Goal: Task Accomplishment & Management: Manage account settings

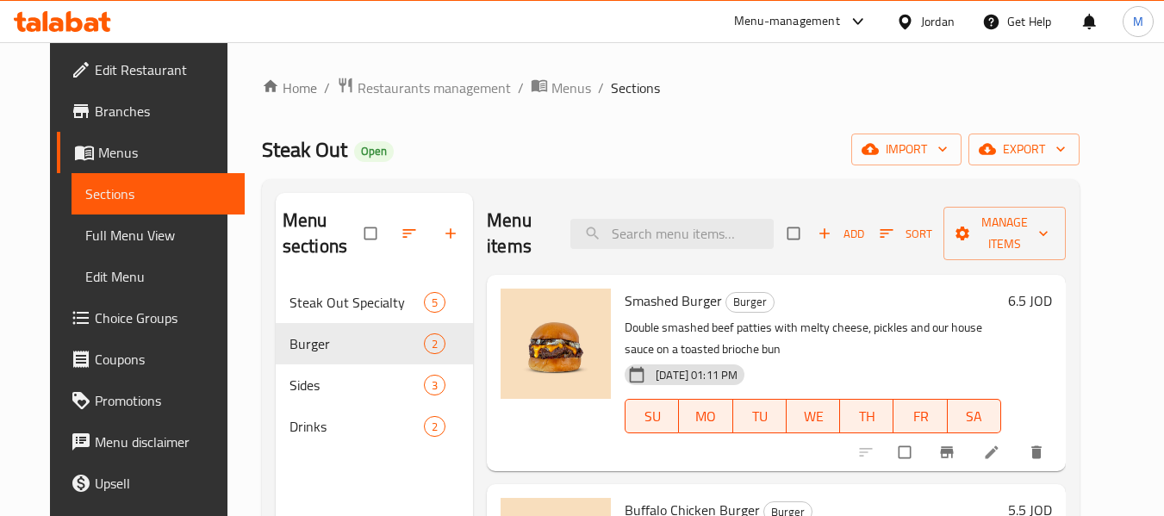
click at [930, 20] on div "Jordan" at bounding box center [938, 21] width 34 height 19
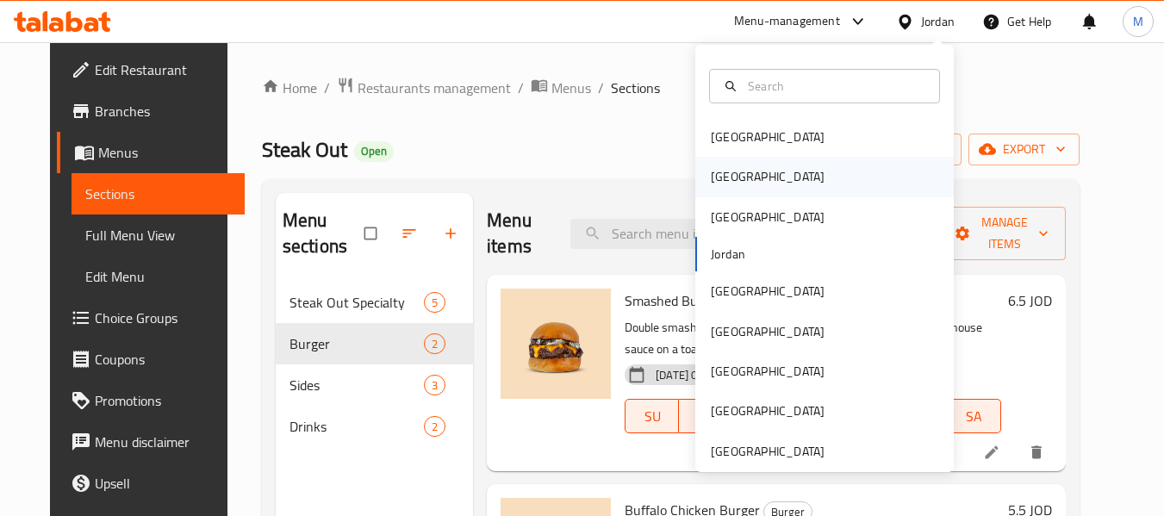
click at [713, 169] on div "[GEOGRAPHIC_DATA]" at bounding box center [768, 176] width 114 height 19
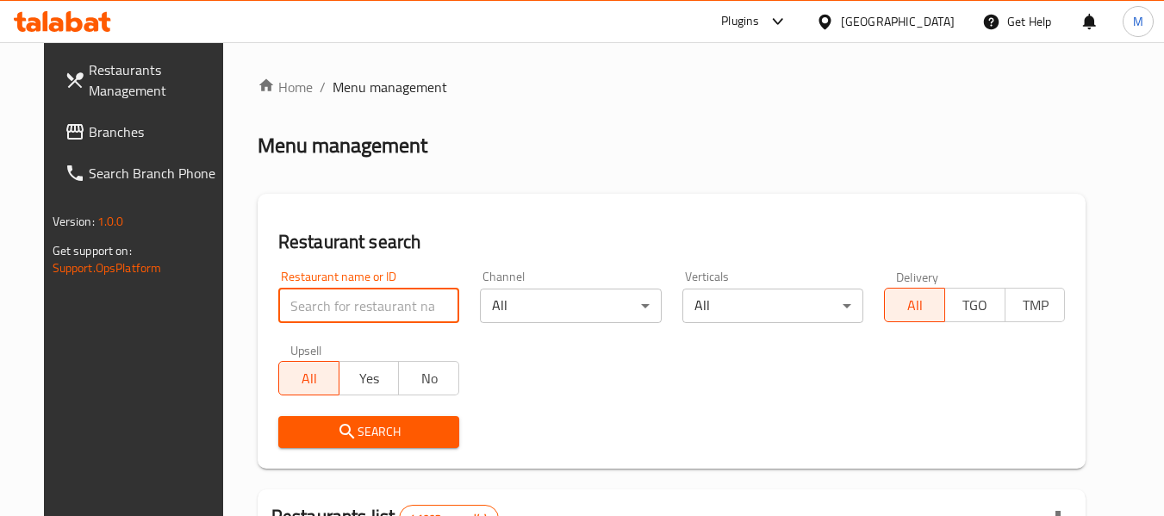
paste input "Allosh"
type input "Allosh"
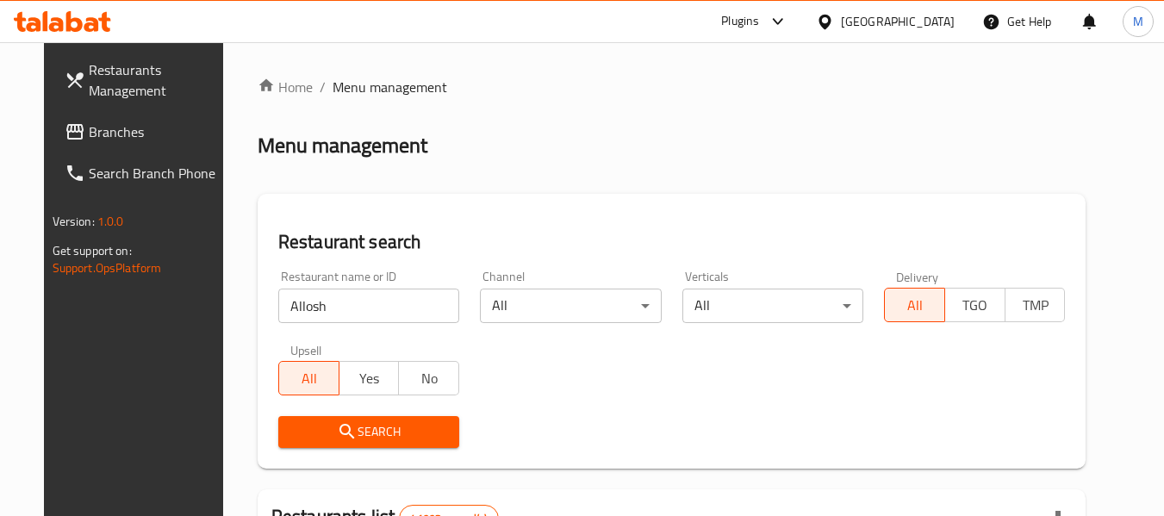
click at [379, 438] on span "Search" at bounding box center [368, 432] width 153 height 22
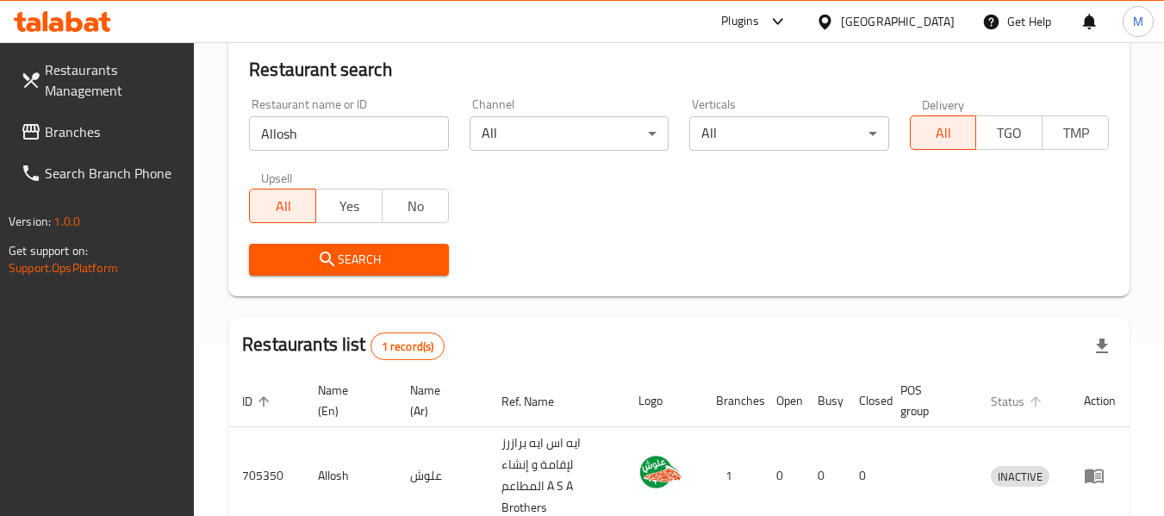
scroll to position [274, 0]
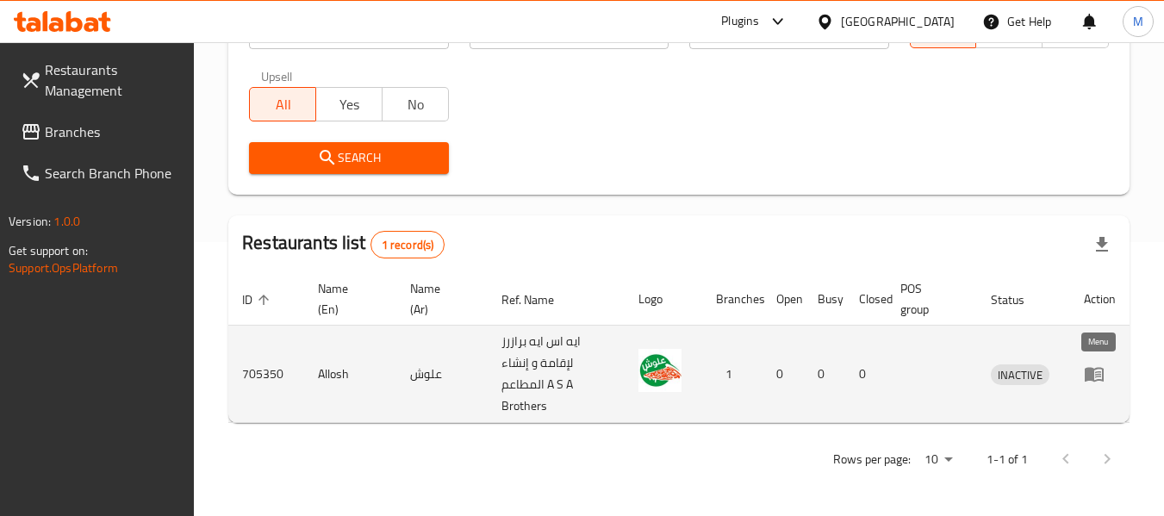
click at [1101, 376] on icon "enhanced table" at bounding box center [1094, 374] width 21 height 21
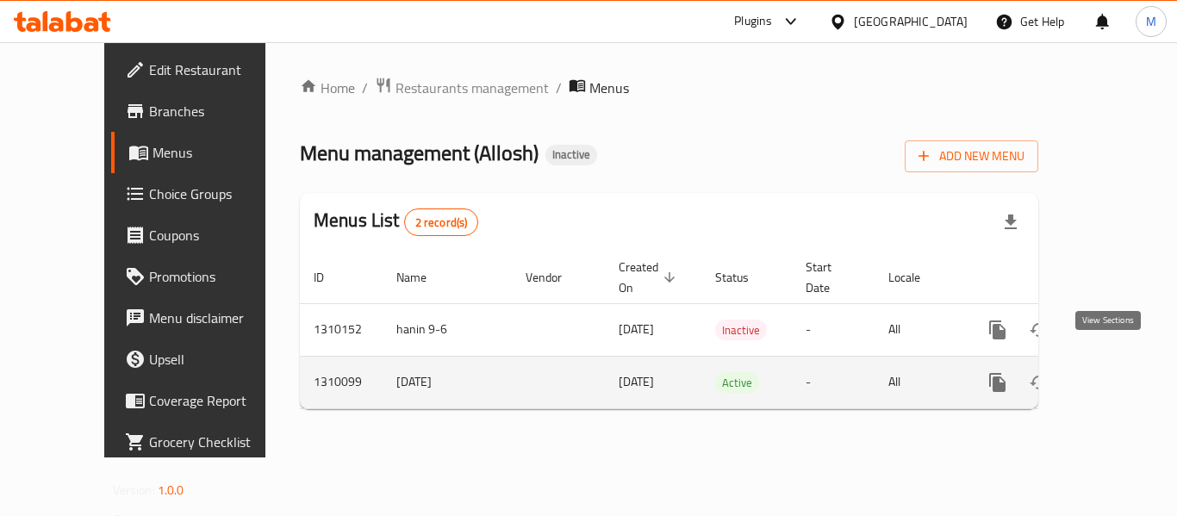
click at [1112, 372] on icon "enhanced table" at bounding box center [1121, 382] width 21 height 21
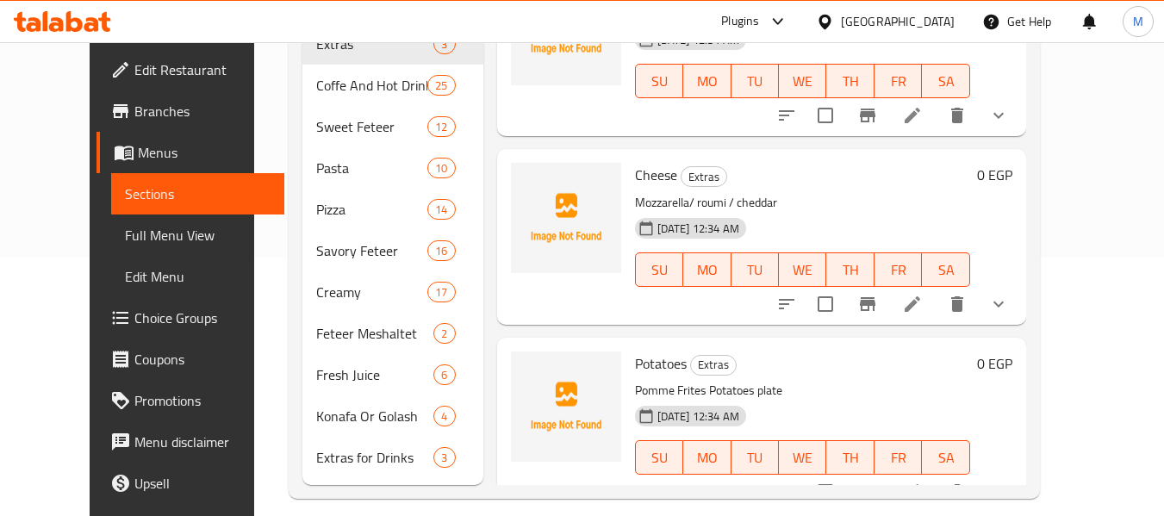
scroll to position [83, 0]
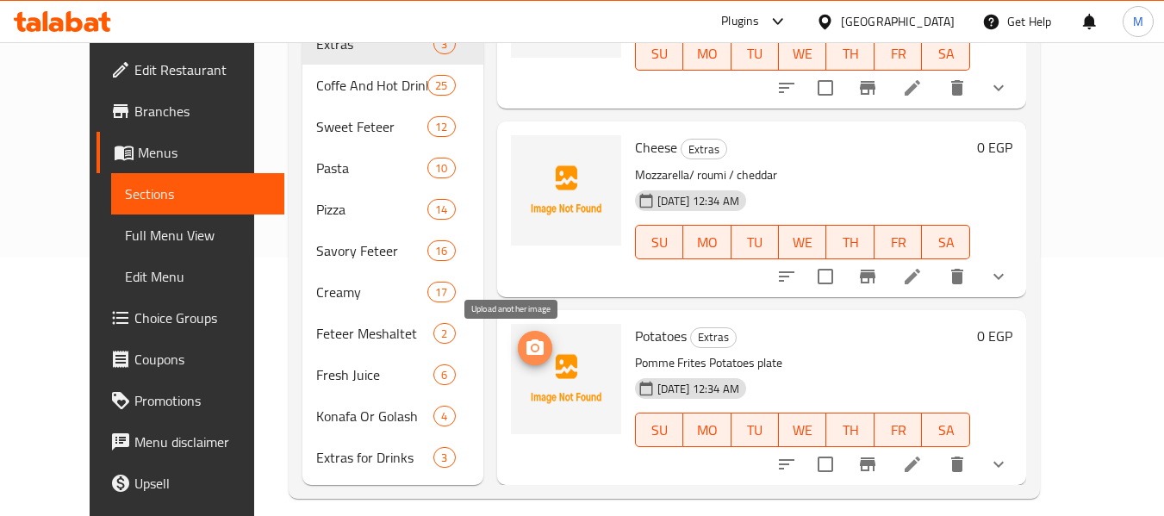
click at [525, 357] on icon "upload picture" at bounding box center [535, 348] width 21 height 21
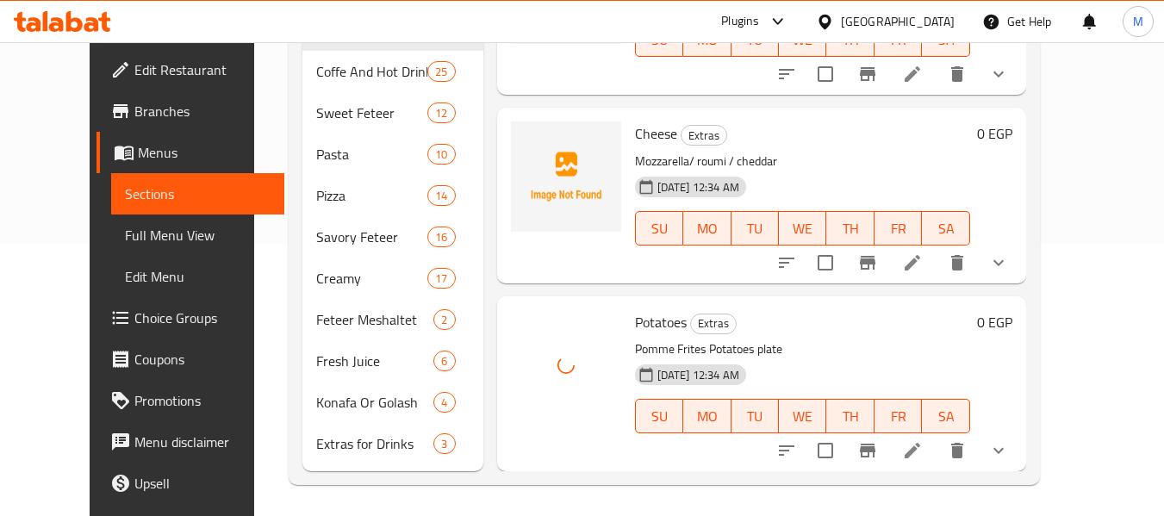
scroll to position [276, 0]
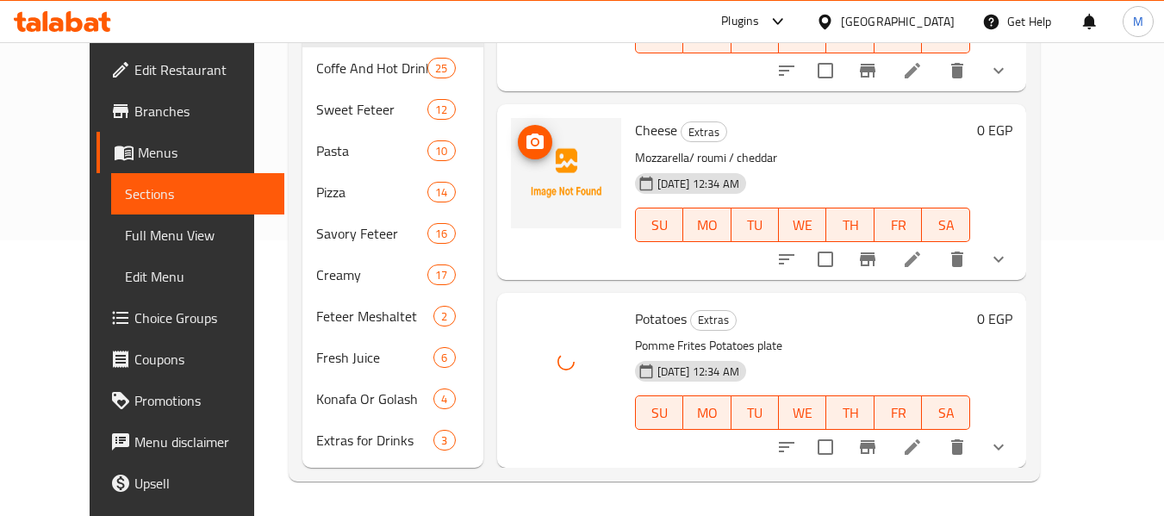
click at [526, 144] on icon "upload picture" at bounding box center [534, 142] width 17 height 16
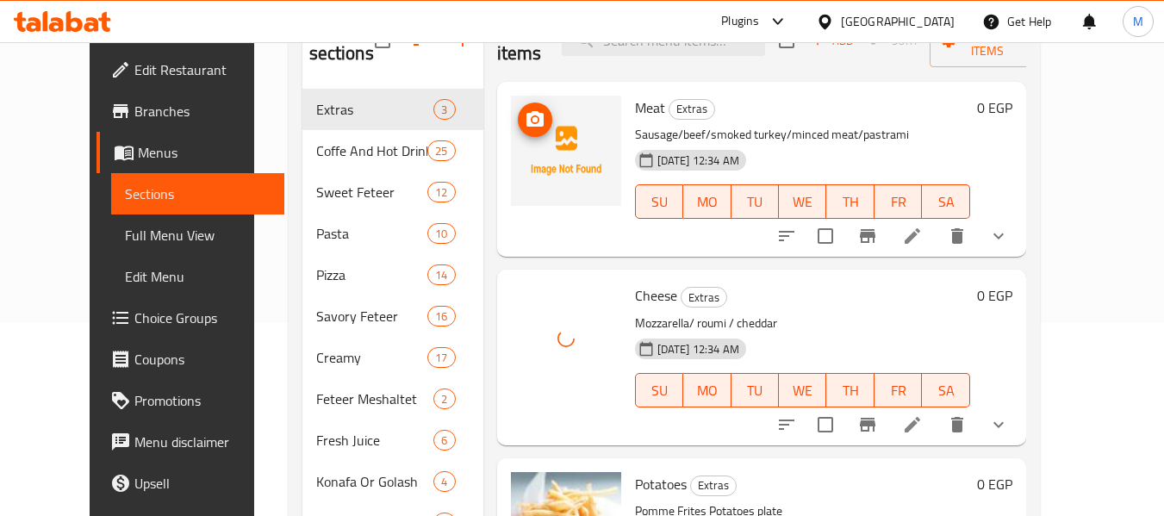
scroll to position [190, 0]
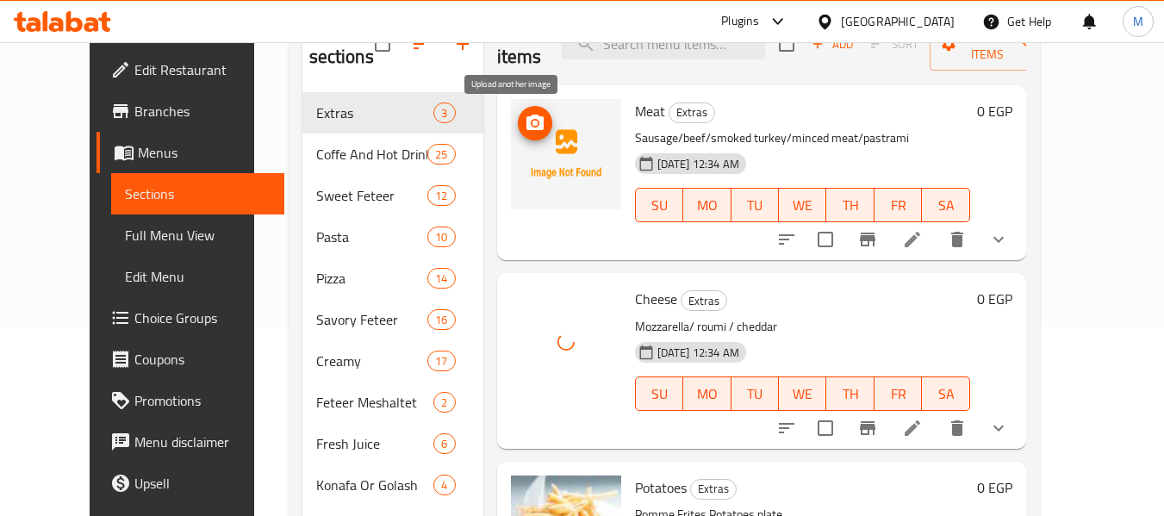
click at [526, 122] on icon "upload picture" at bounding box center [534, 123] width 17 height 16
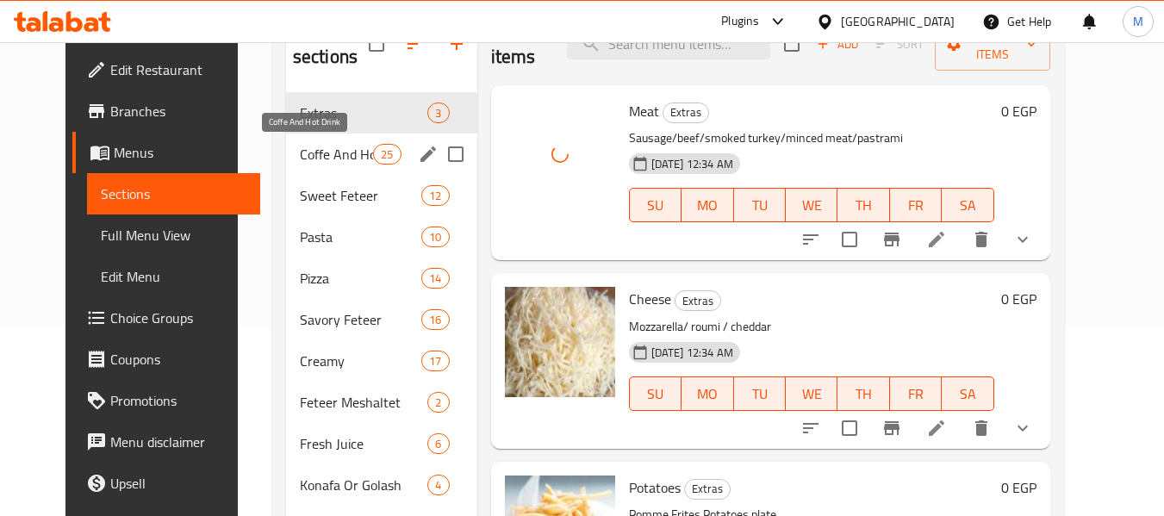
click at [308, 147] on span "Coffe And Hot Drink" at bounding box center [336, 154] width 73 height 21
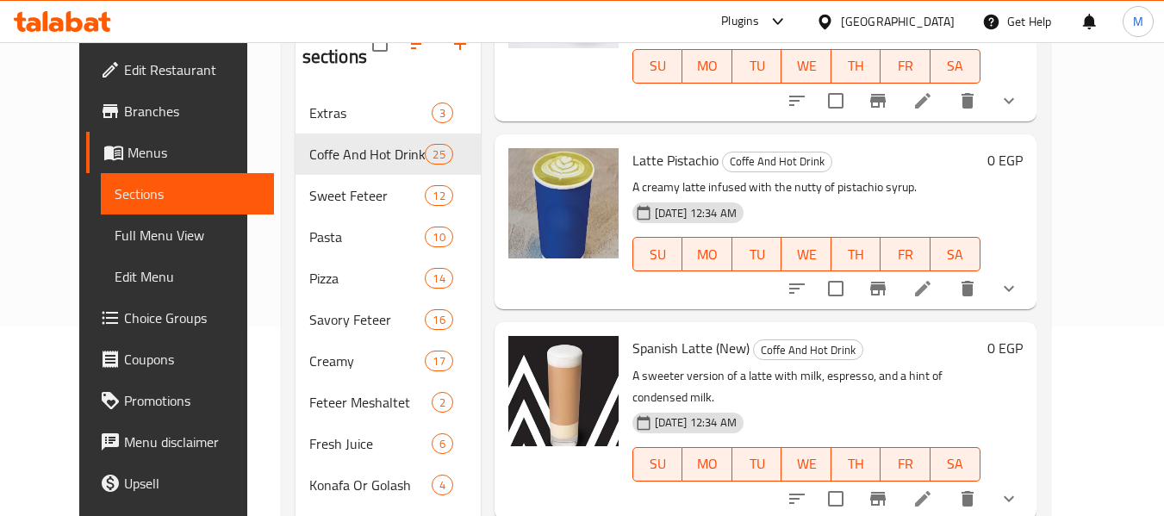
scroll to position [2843, 0]
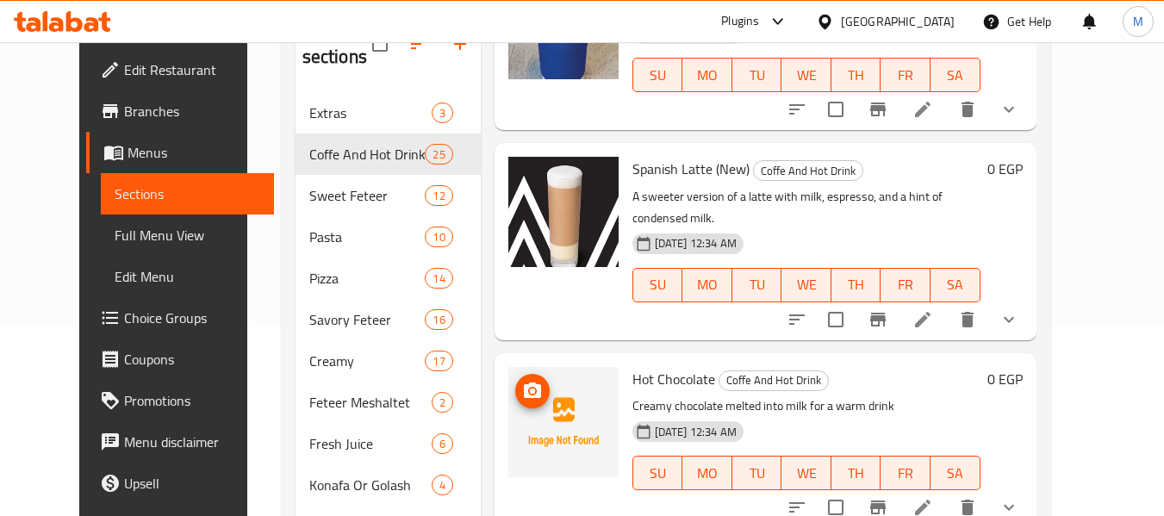
click at [522, 381] on icon "upload picture" at bounding box center [532, 391] width 21 height 21
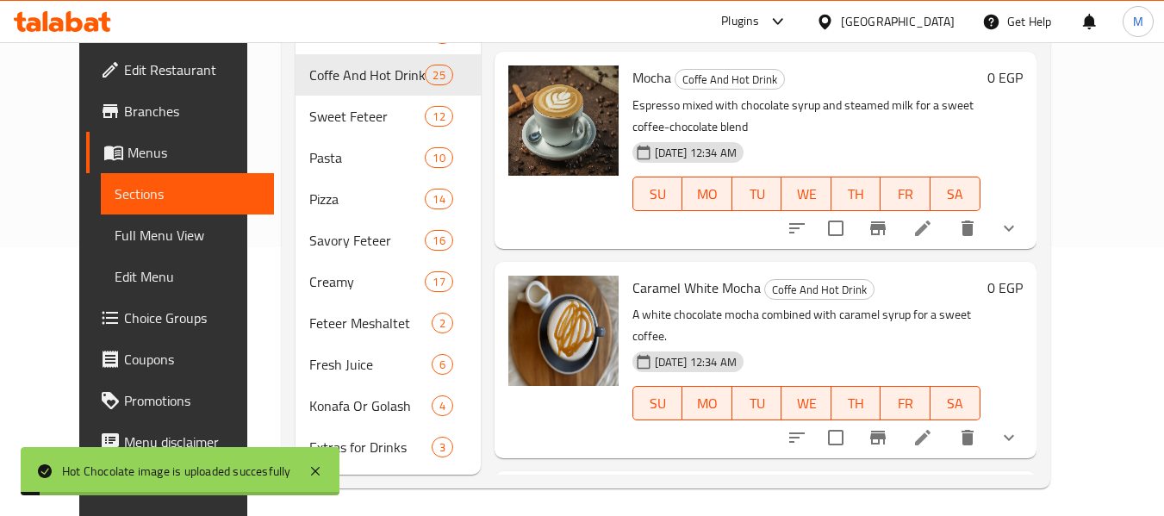
scroll to position [276, 0]
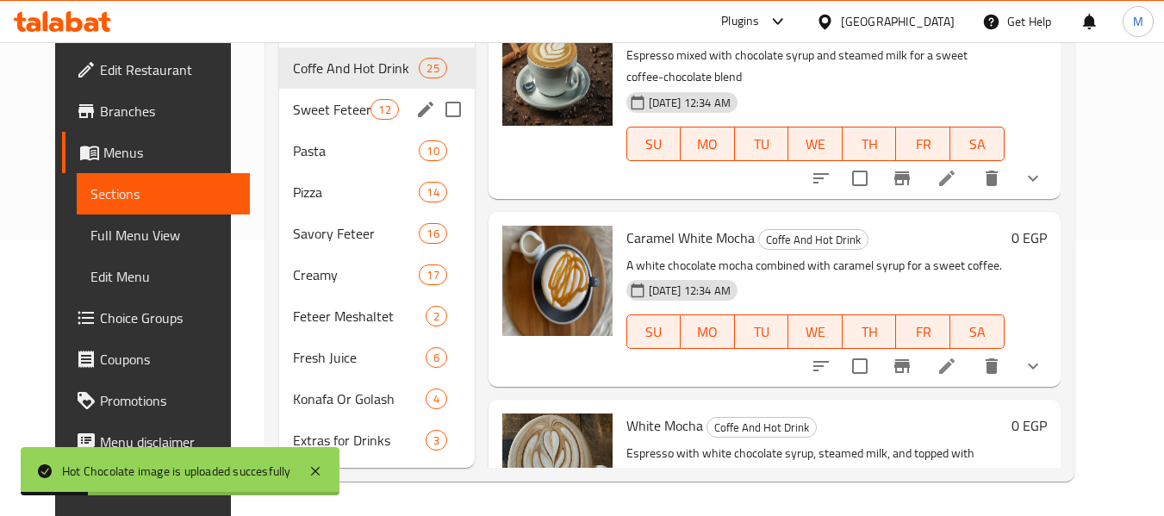
click at [293, 103] on span "Sweet Feteer" at bounding box center [332, 109] width 78 height 21
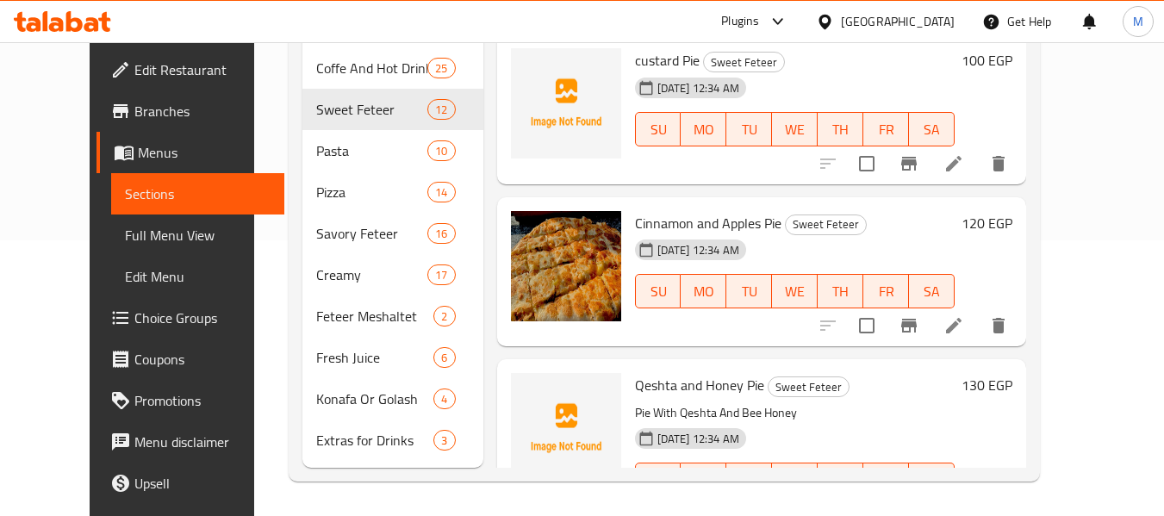
scroll to position [551, 0]
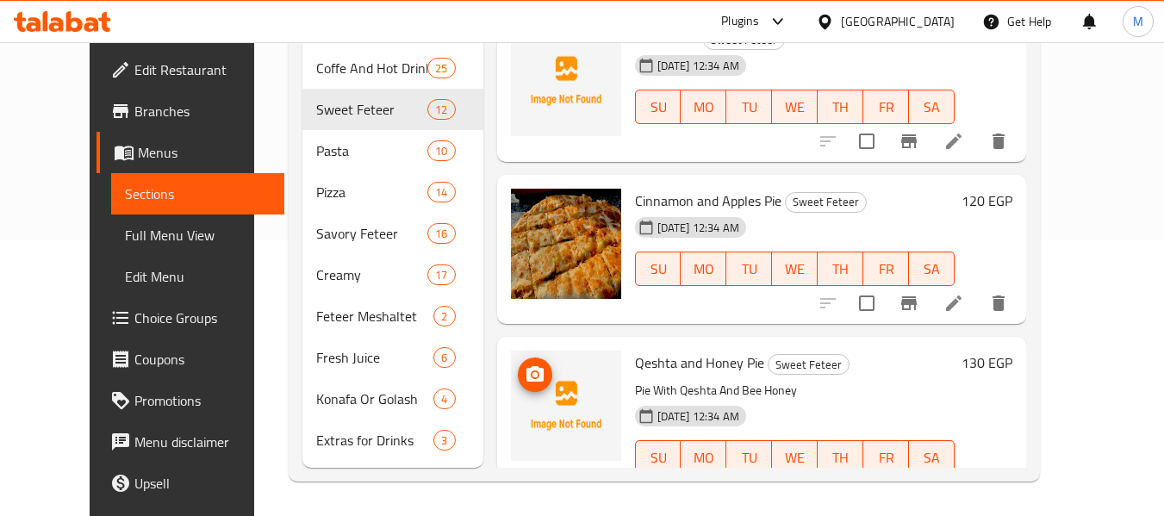
click at [526, 378] on icon "upload picture" at bounding box center [534, 374] width 17 height 16
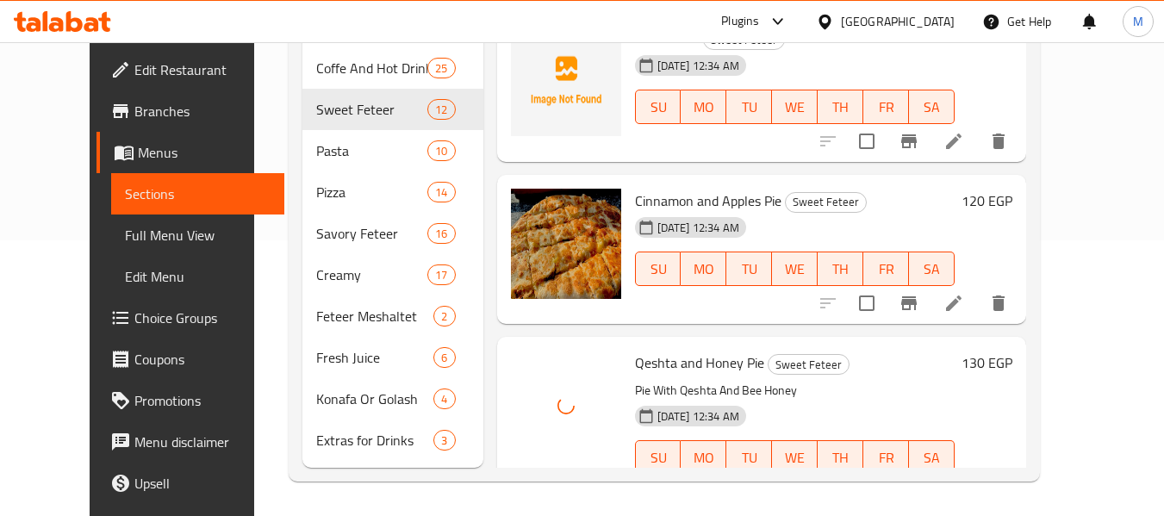
scroll to position [293, 0]
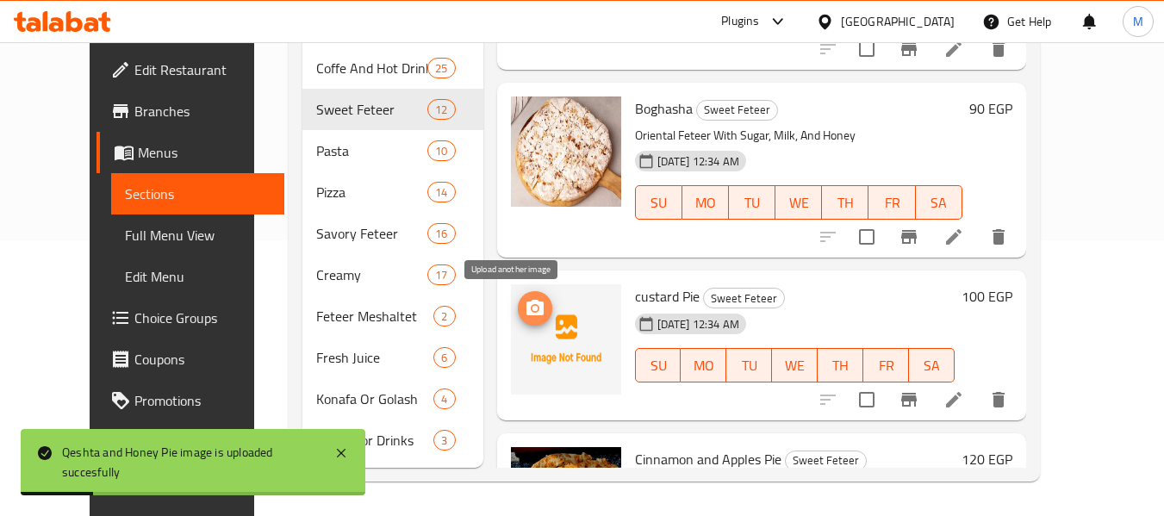
click at [526, 305] on icon "upload picture" at bounding box center [534, 308] width 17 height 16
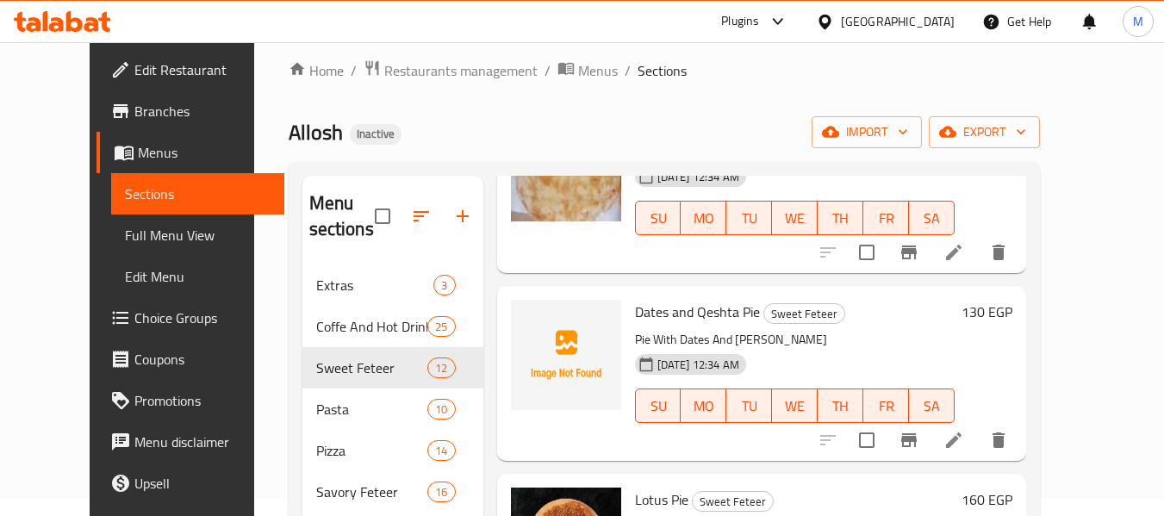
scroll to position [1184, 0]
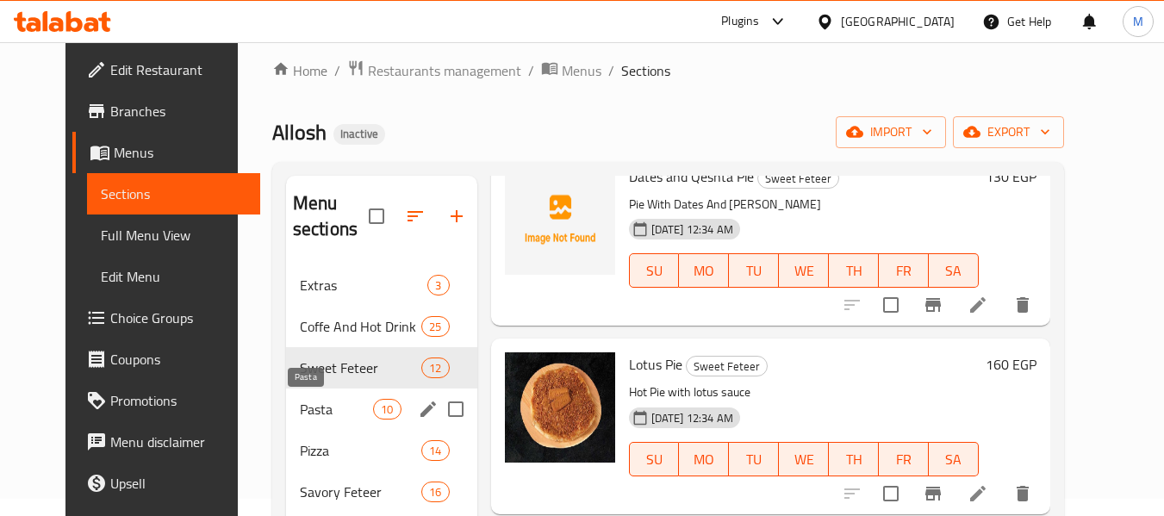
click at [318, 410] on span "Pasta" at bounding box center [336, 409] width 73 height 21
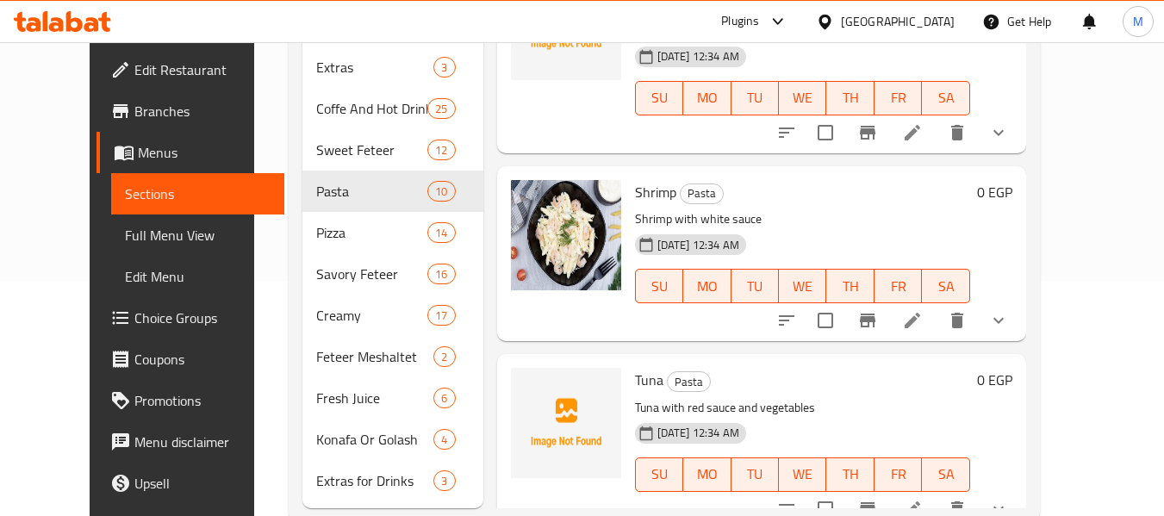
scroll to position [276, 0]
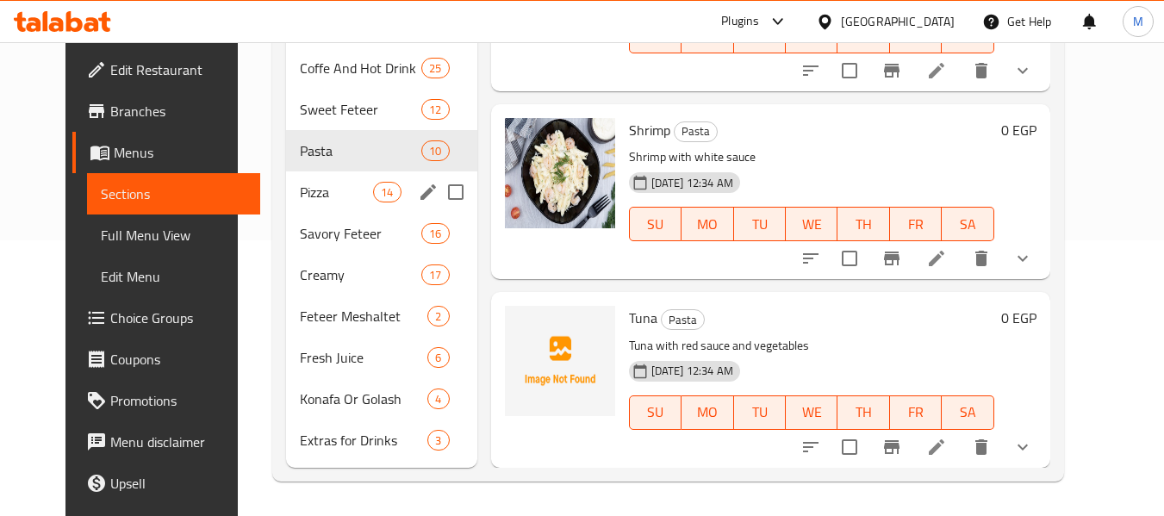
click at [300, 196] on span "Pizza" at bounding box center [336, 192] width 73 height 21
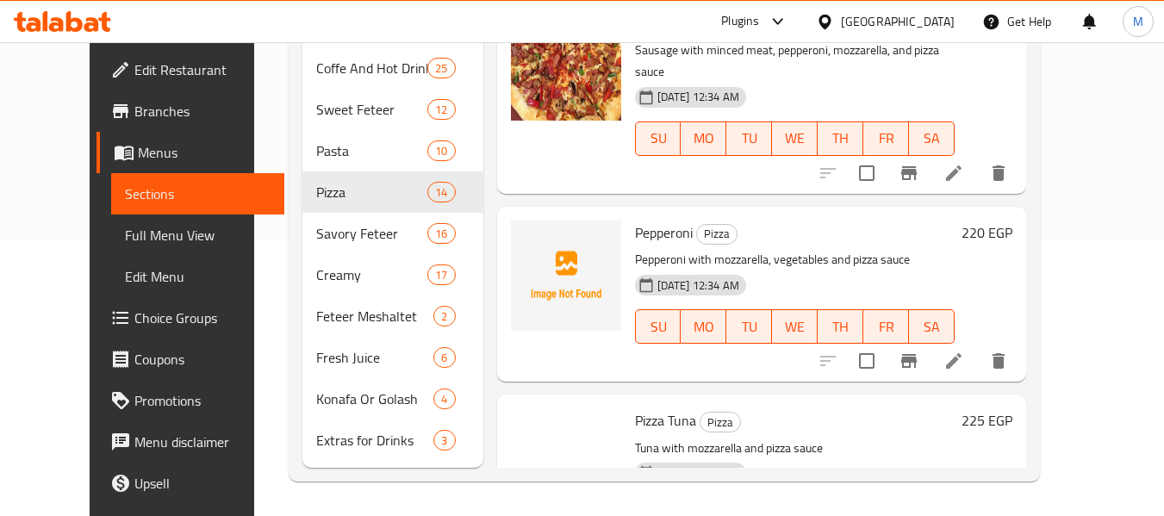
scroll to position [1723, 0]
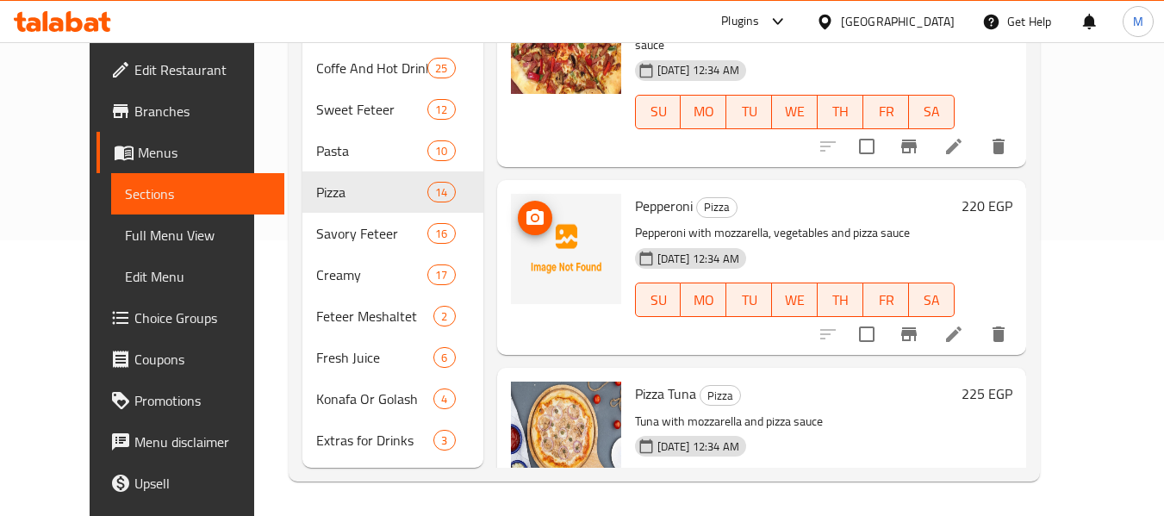
click at [522, 208] on button "upload picture" at bounding box center [535, 218] width 34 height 34
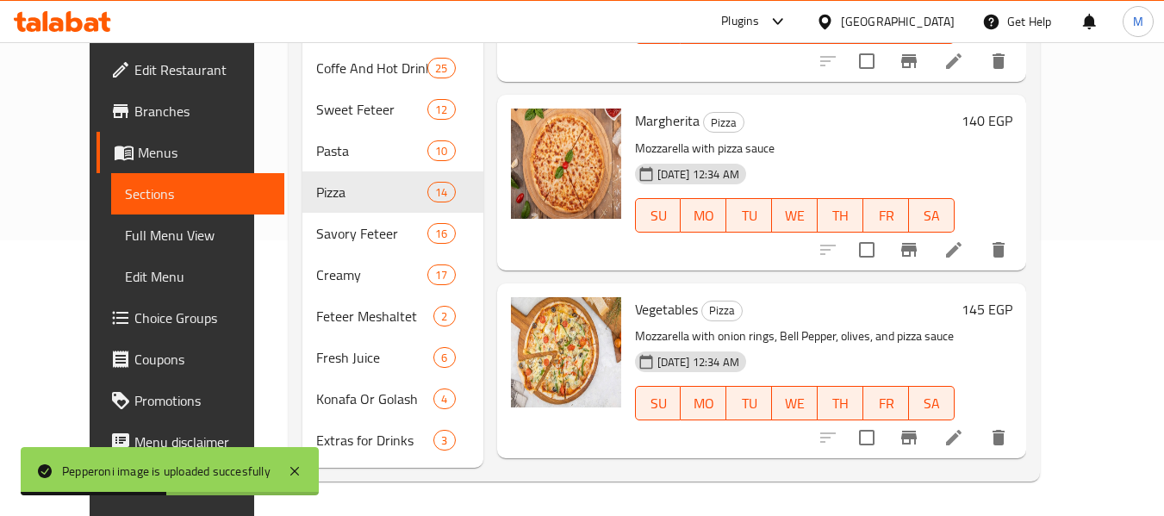
scroll to position [0, 0]
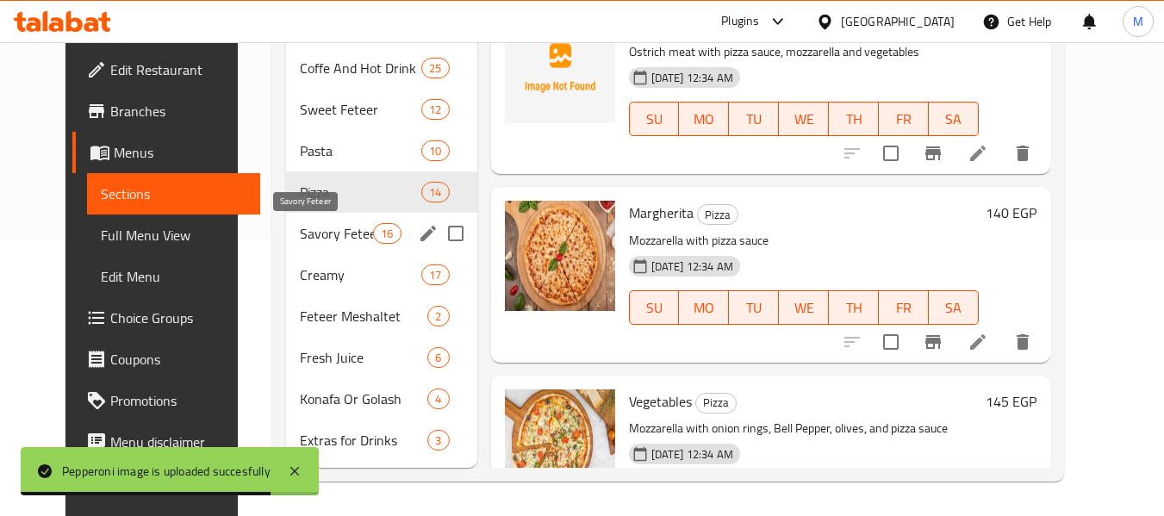
click at [300, 231] on span "Savory Feteer" at bounding box center [336, 233] width 73 height 21
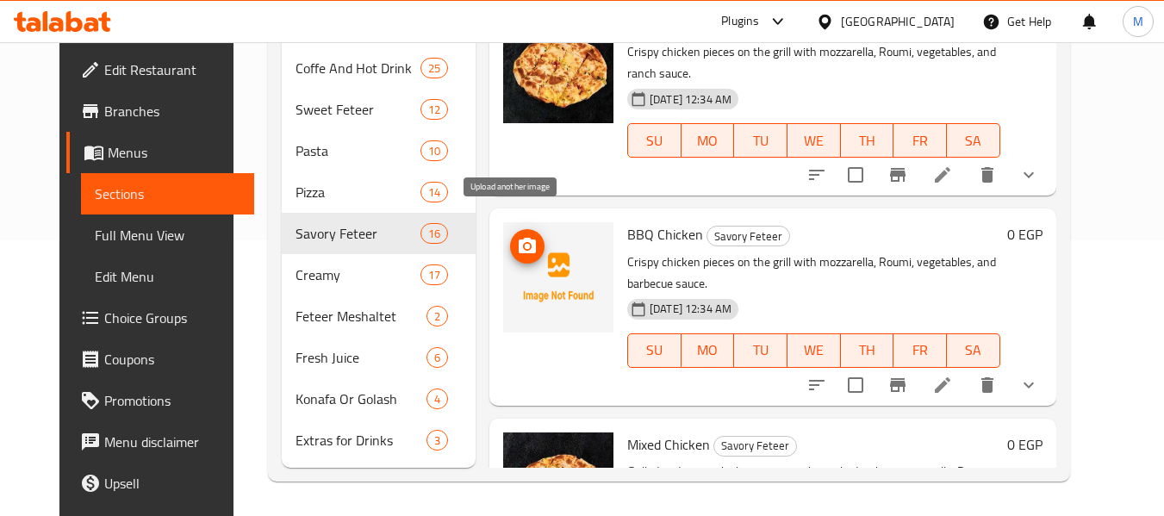
click at [521, 236] on icon "upload picture" at bounding box center [527, 246] width 21 height 21
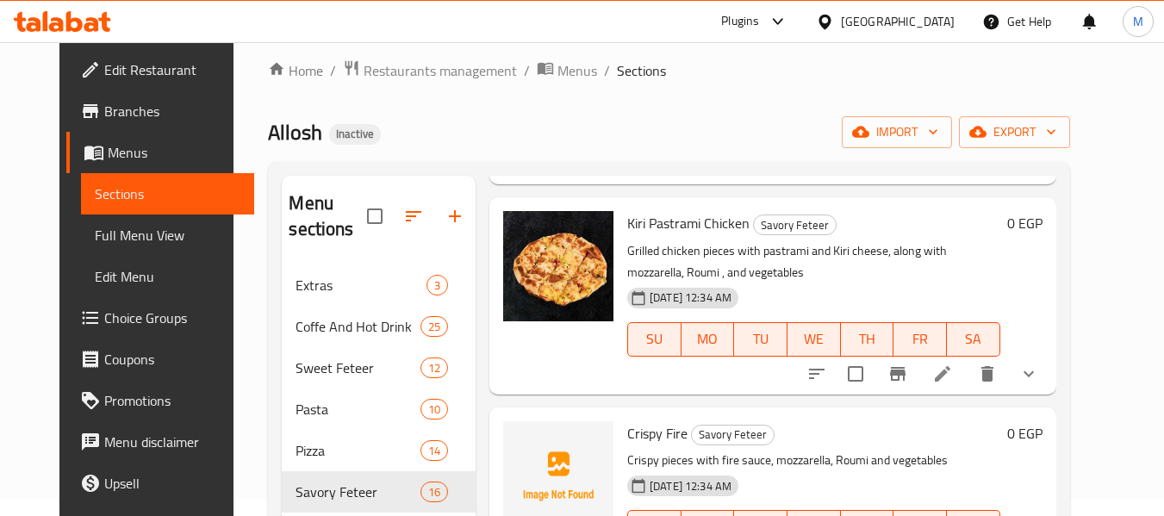
scroll to position [775, 0]
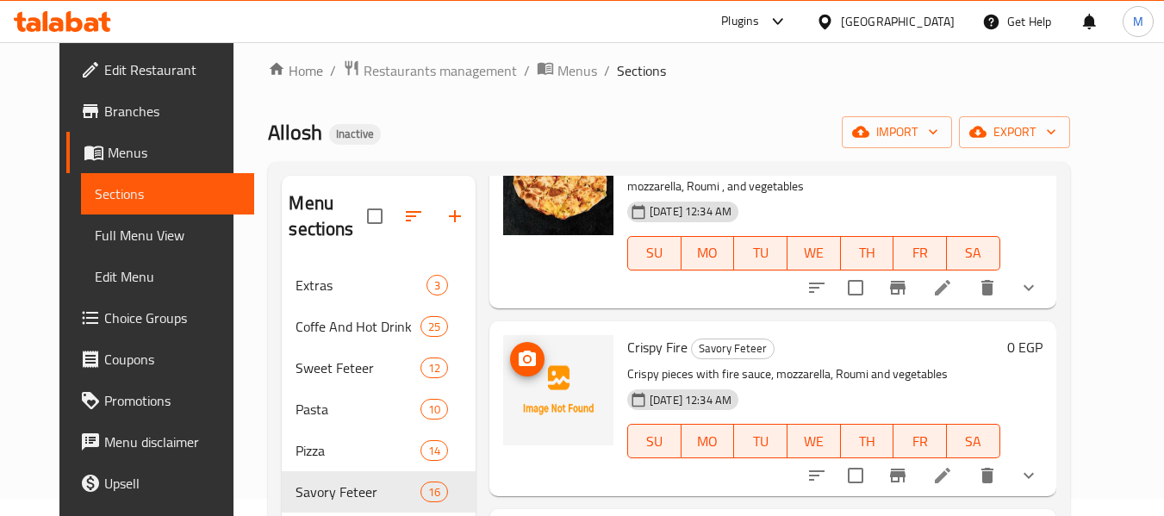
click at [517, 349] on icon "upload picture" at bounding box center [527, 359] width 21 height 21
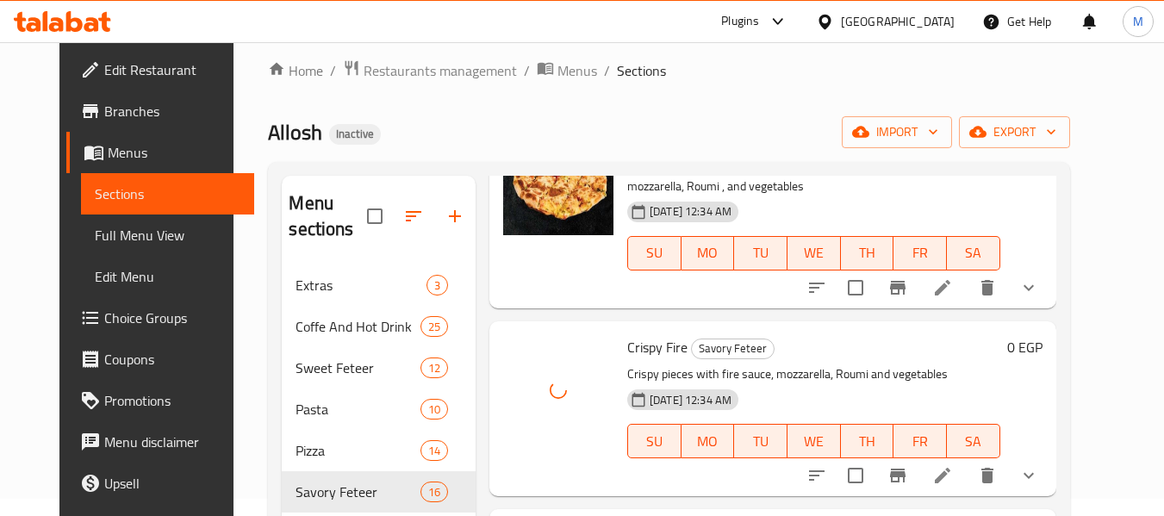
drag, startPoint x: 1119, startPoint y: 336, endPoint x: 1114, endPoint y: 366, distance: 30.6
click at [1069, 366] on div "Menu sections Extras 3 Coffe And Hot Drink 25 Sweet Feteer 12 Pasta 10 Pizza 14…" at bounding box center [668, 451] width 801 height 578
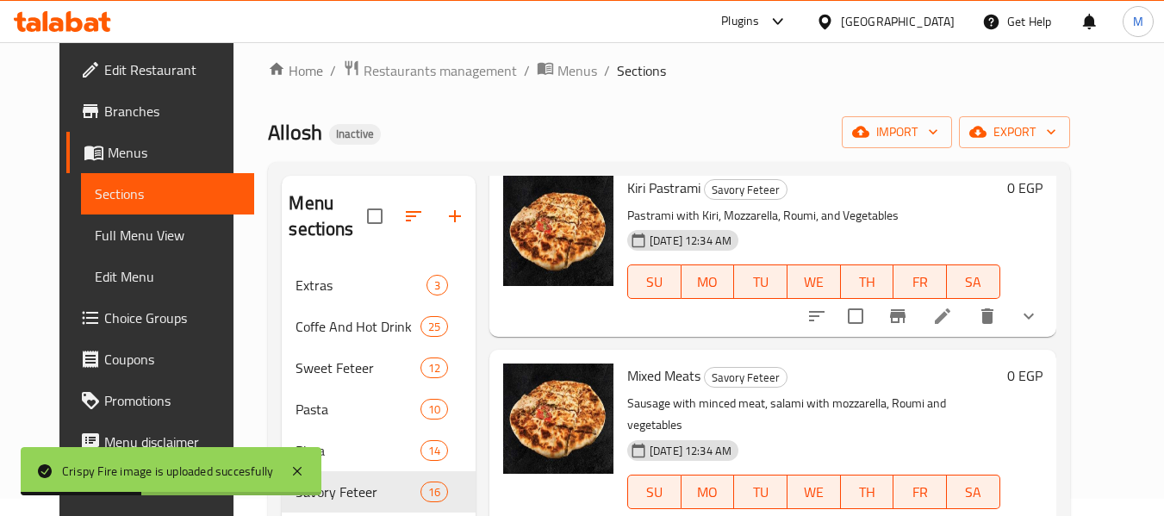
scroll to position [2349, 0]
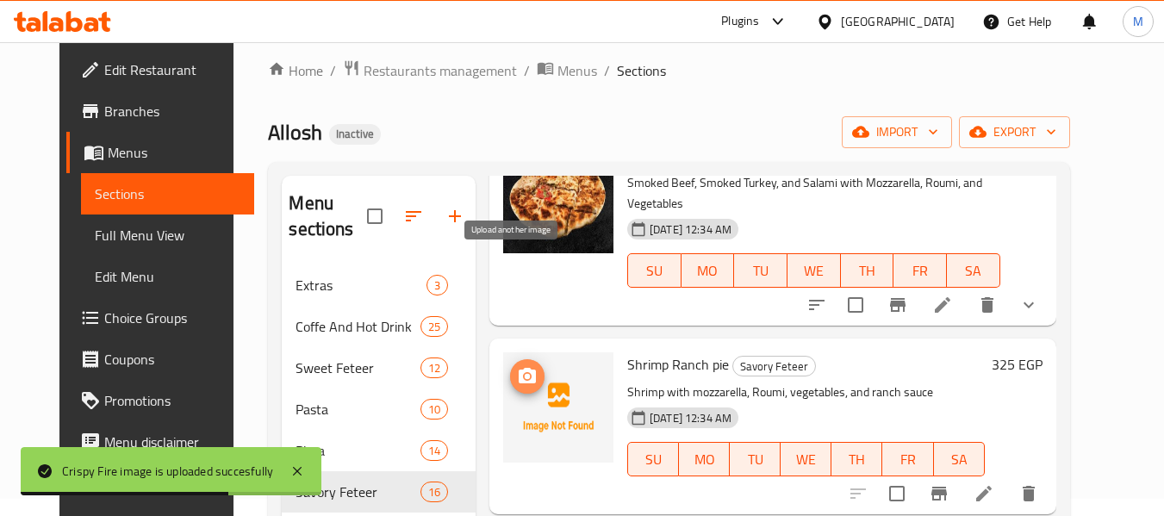
click at [517, 366] on icon "upload picture" at bounding box center [527, 376] width 21 height 21
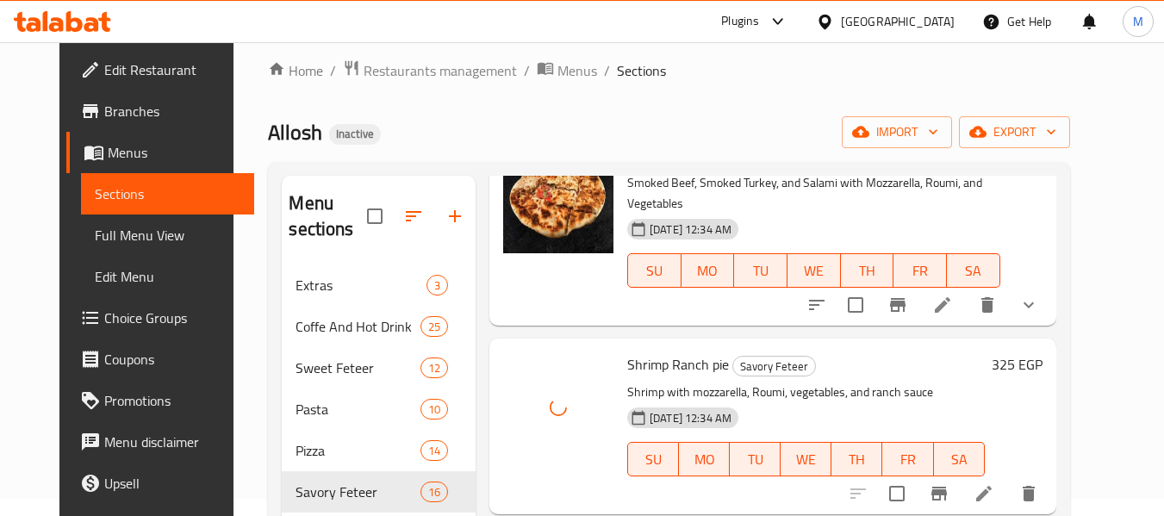
scroll to position [2594, 0]
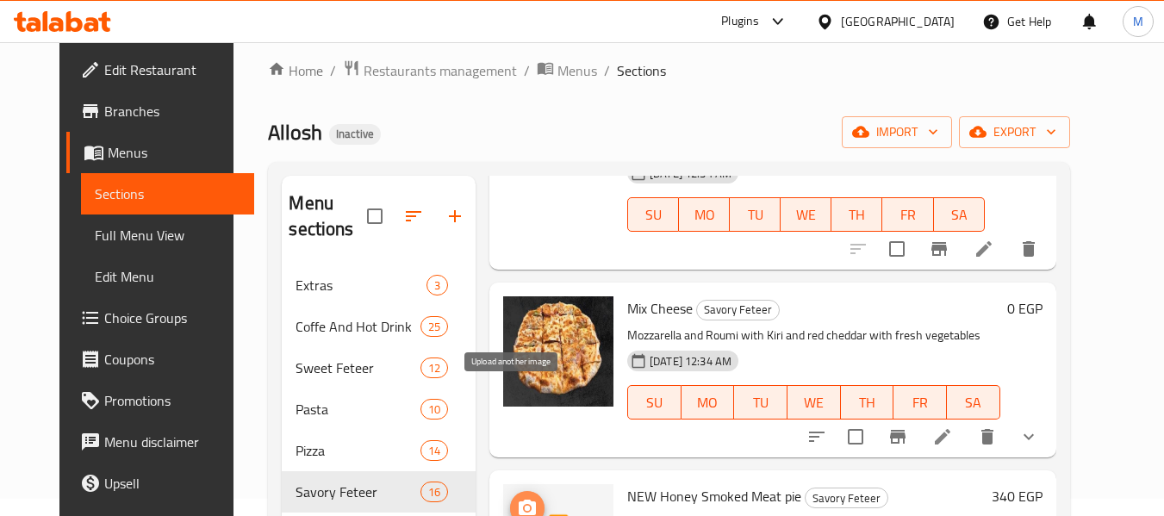
click at [521, 498] on icon "upload picture" at bounding box center [527, 508] width 21 height 21
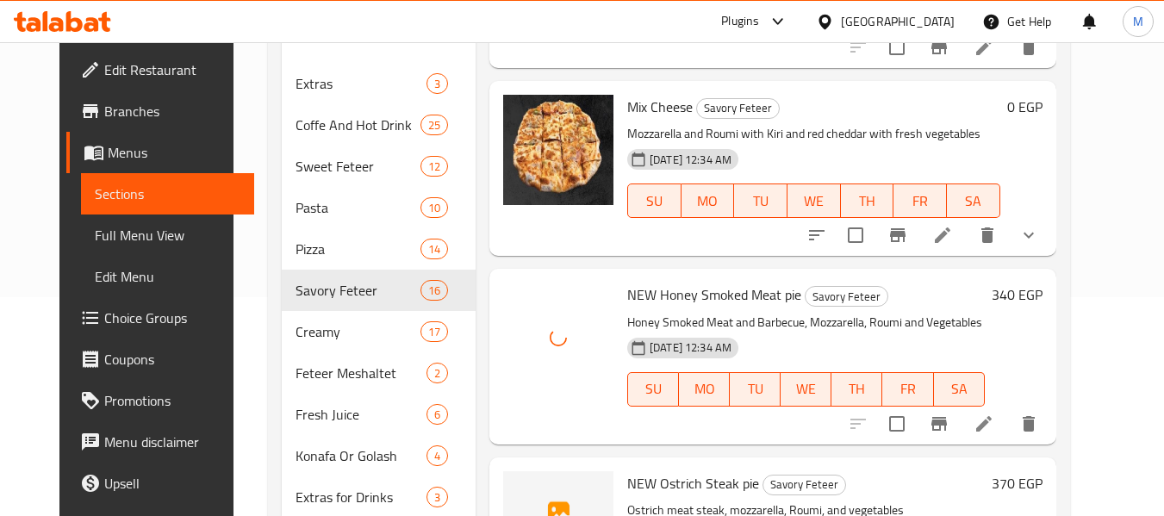
scroll to position [276, 0]
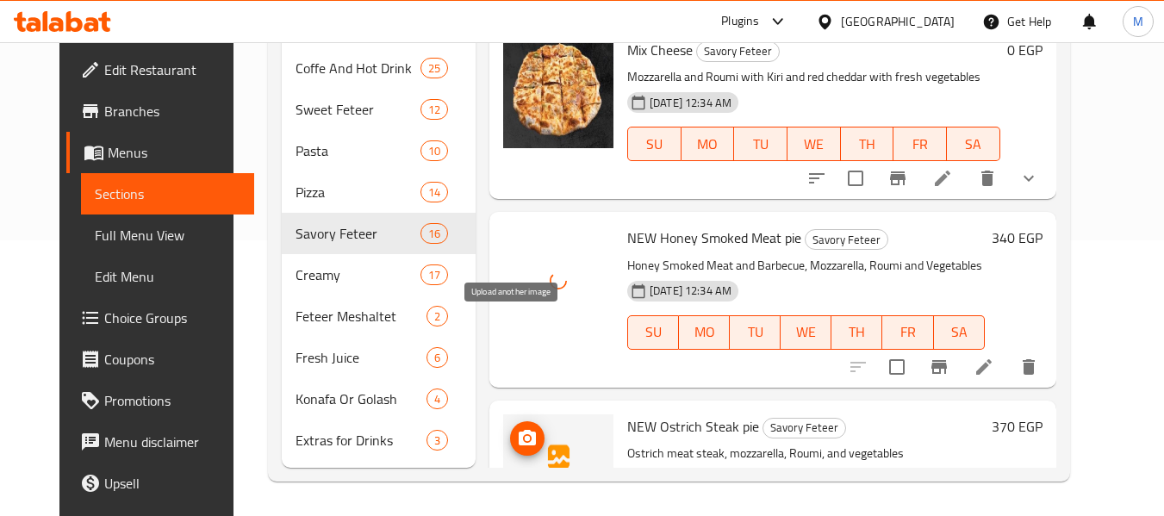
click at [510, 428] on span "upload picture" at bounding box center [527, 438] width 34 height 21
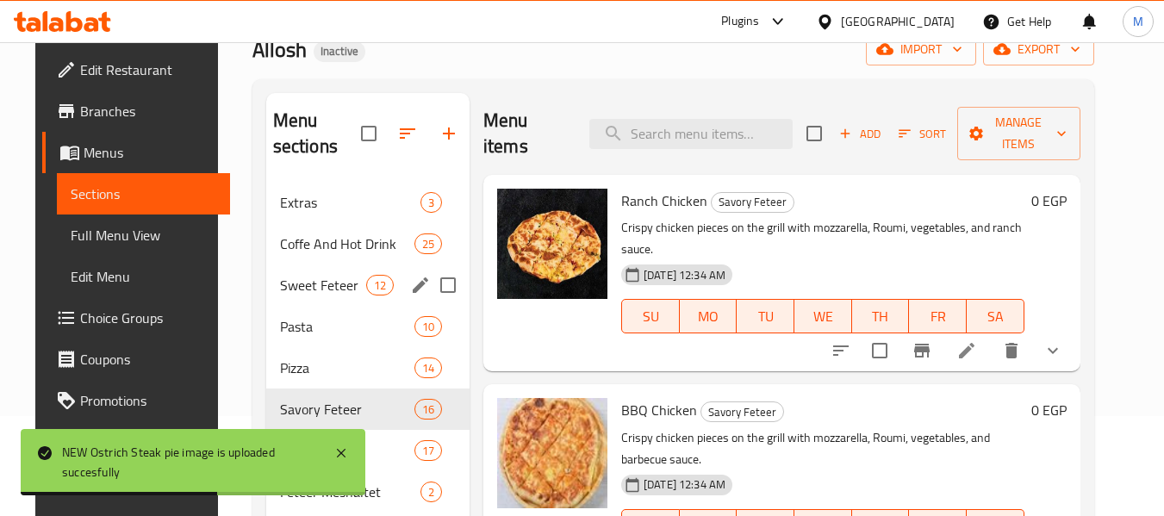
scroll to position [172, 0]
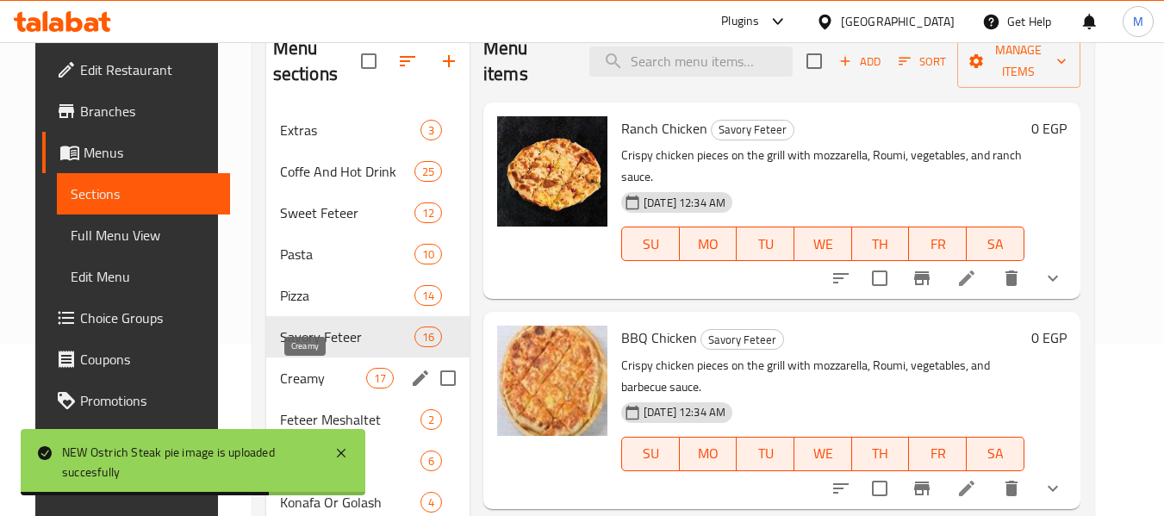
click at [292, 375] on span "Creamy" at bounding box center [323, 378] width 86 height 21
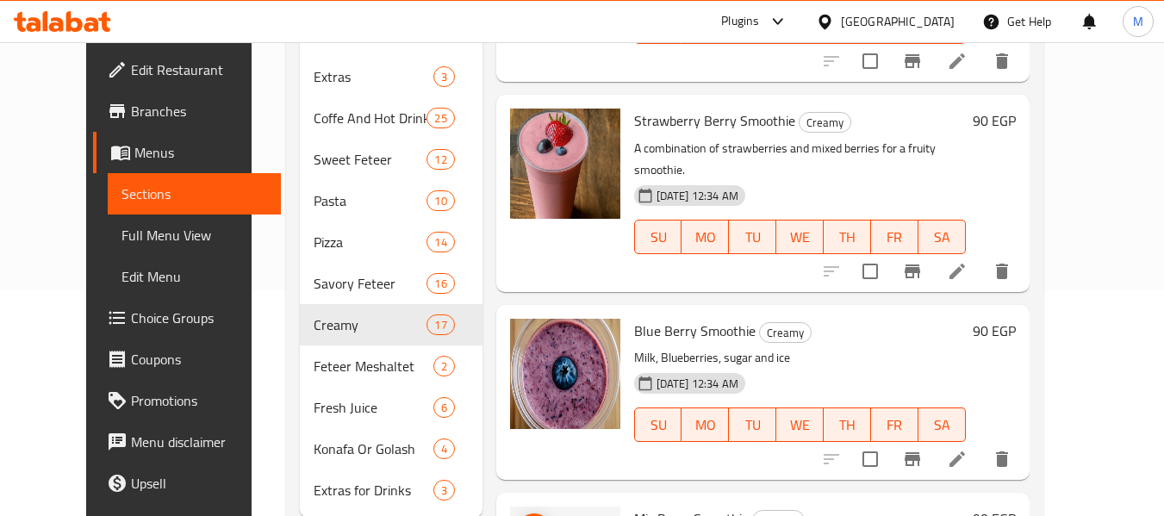
scroll to position [276, 0]
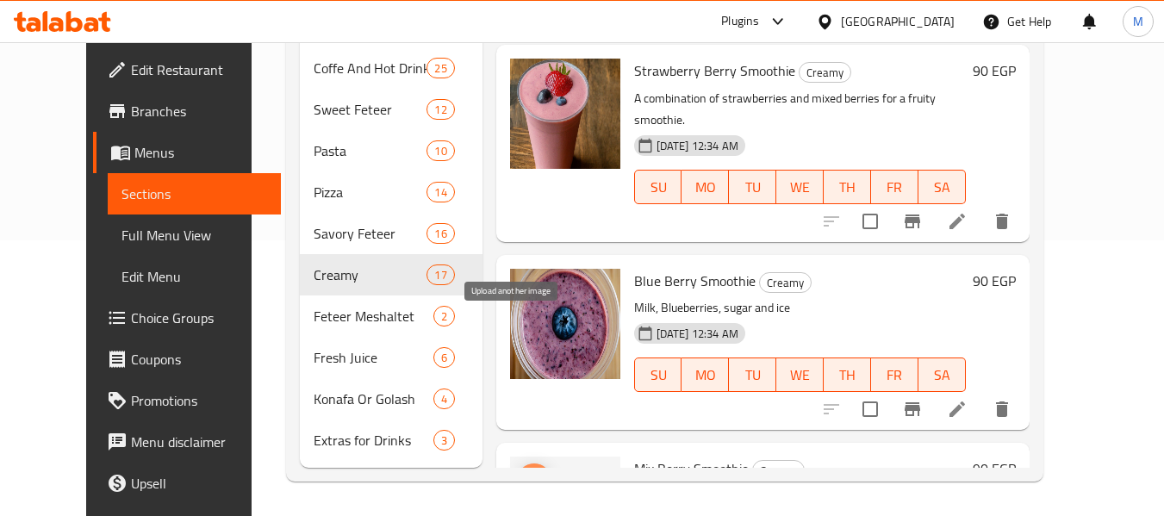
click at [525, 472] on icon "upload picture" at bounding box center [533, 480] width 17 height 16
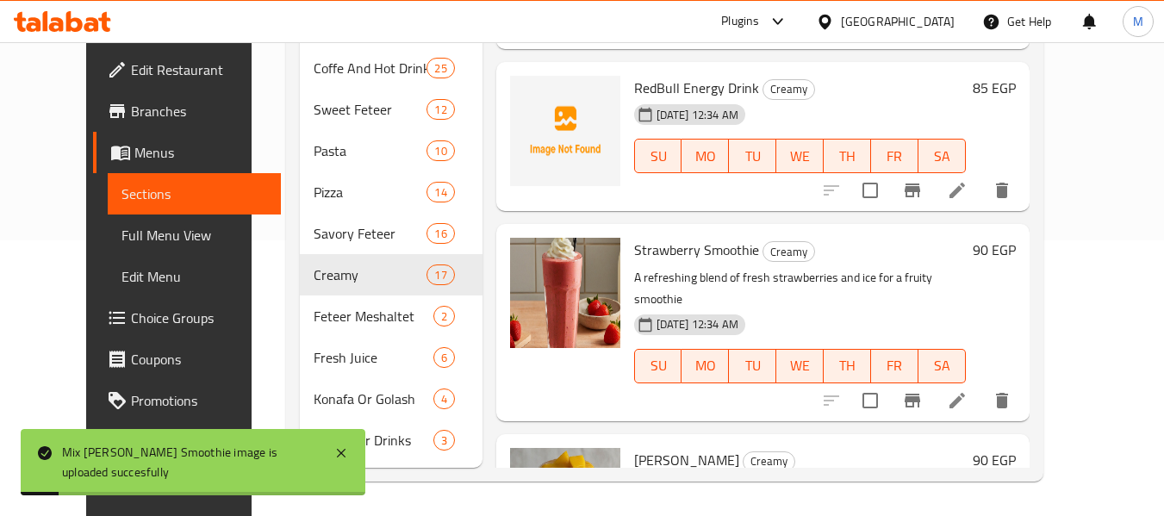
scroll to position [1249, 0]
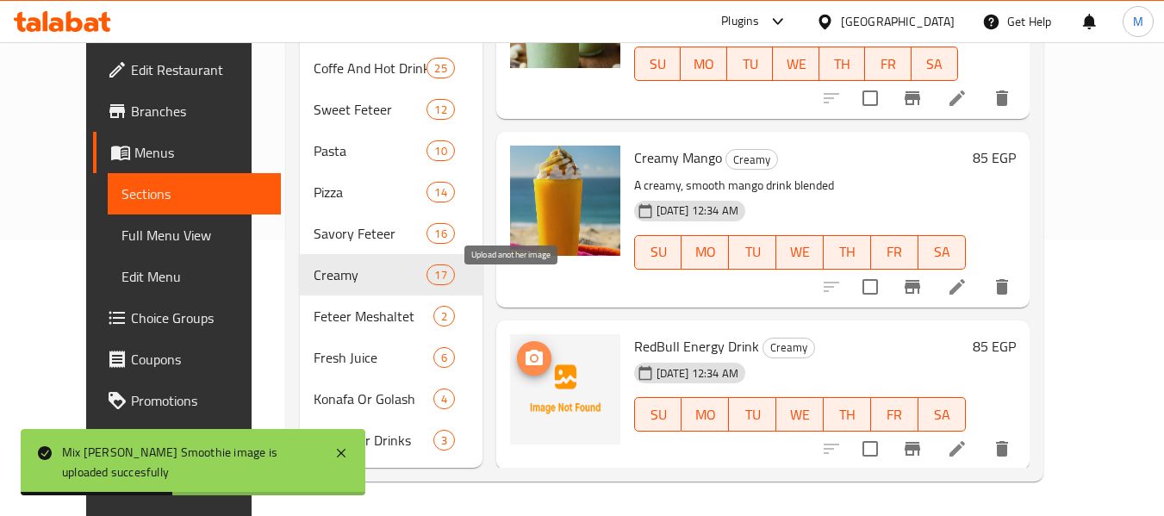
click at [525, 350] on icon "upload picture" at bounding box center [533, 358] width 17 height 16
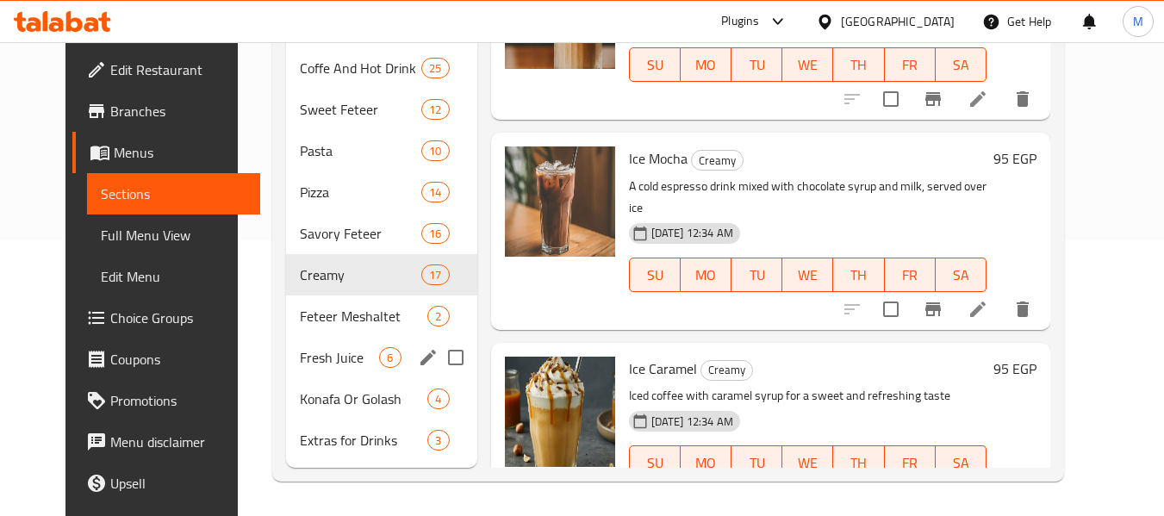
scroll to position [0, 0]
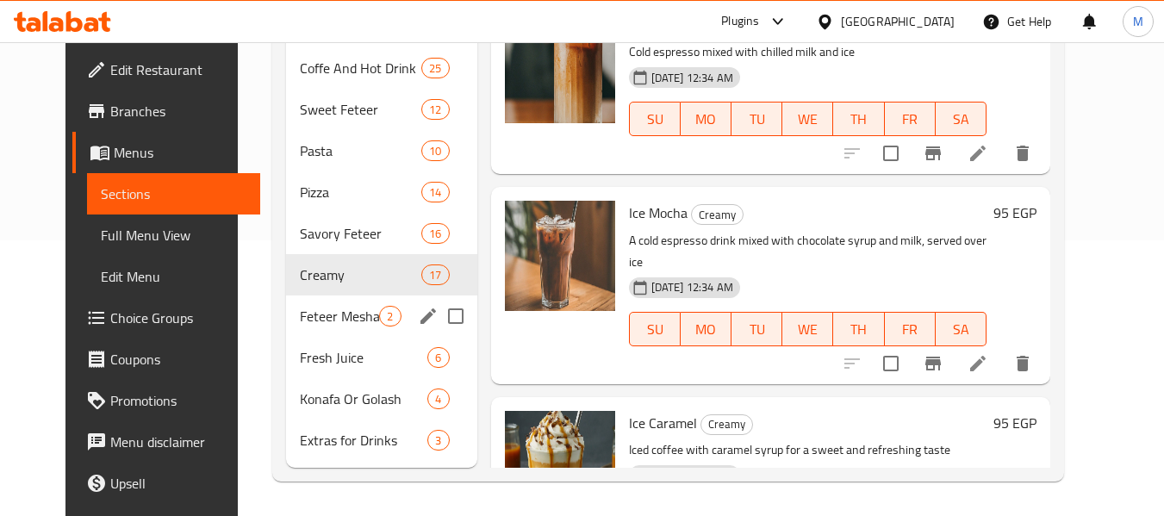
click at [334, 317] on span "Feteer Meshaltet" at bounding box center [340, 316] width 80 height 21
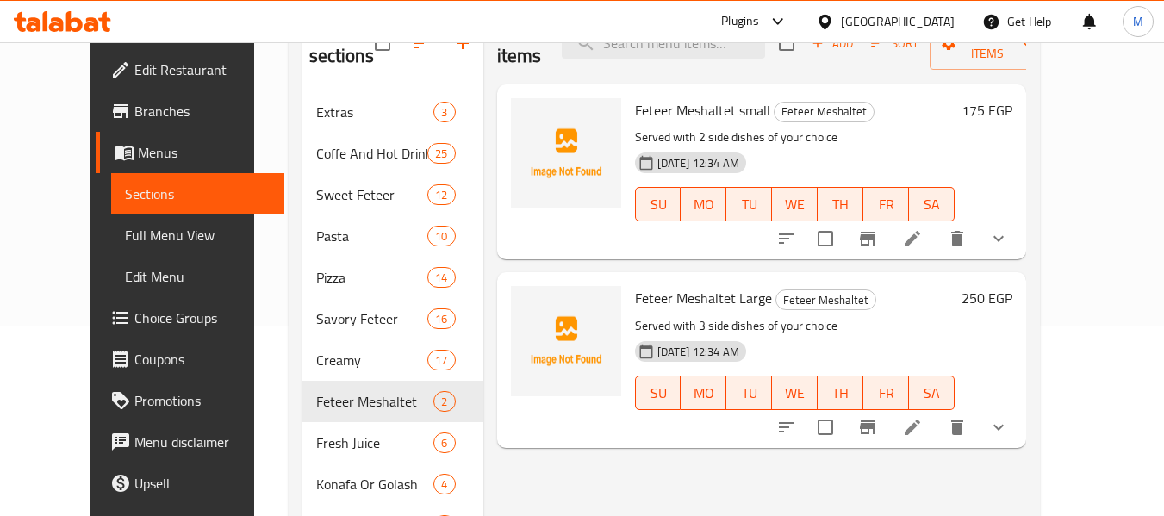
scroll to position [190, 0]
click at [525, 113] on icon "upload picture" at bounding box center [535, 123] width 21 height 21
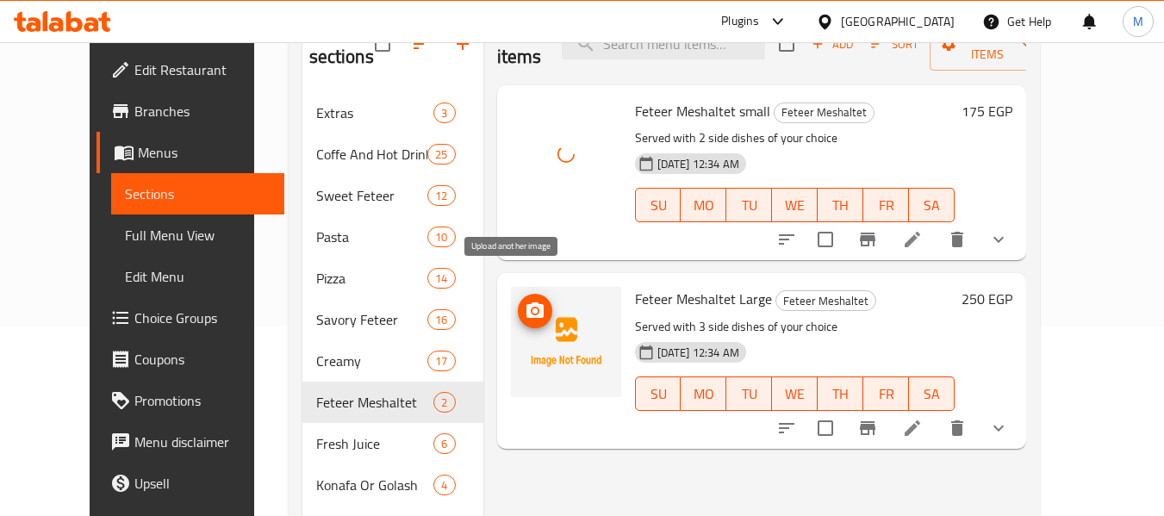
click at [518, 301] on span "upload picture" at bounding box center [535, 311] width 34 height 21
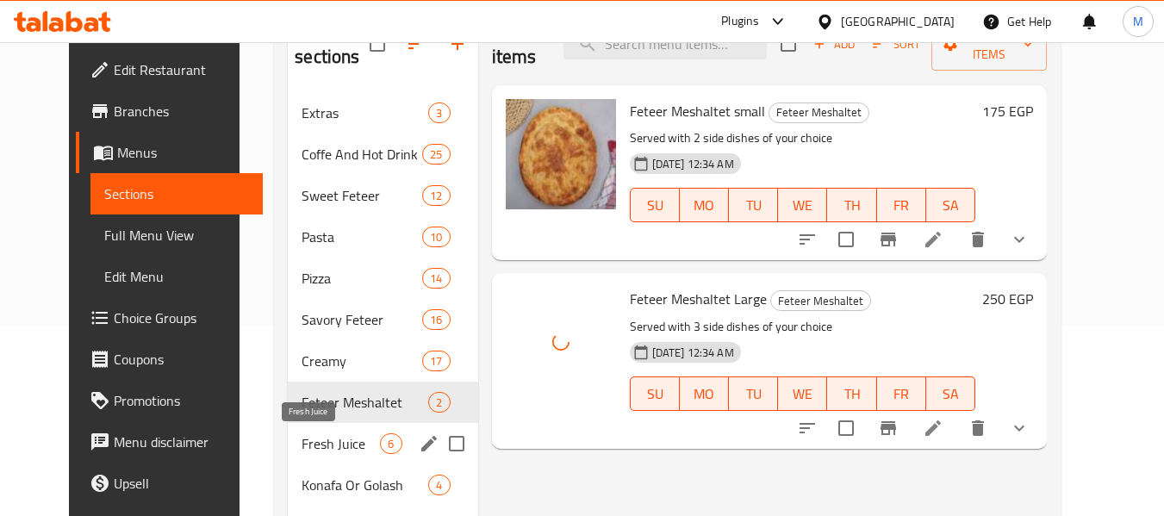
click at [301, 447] on span "Fresh Juice" at bounding box center [340, 443] width 78 height 21
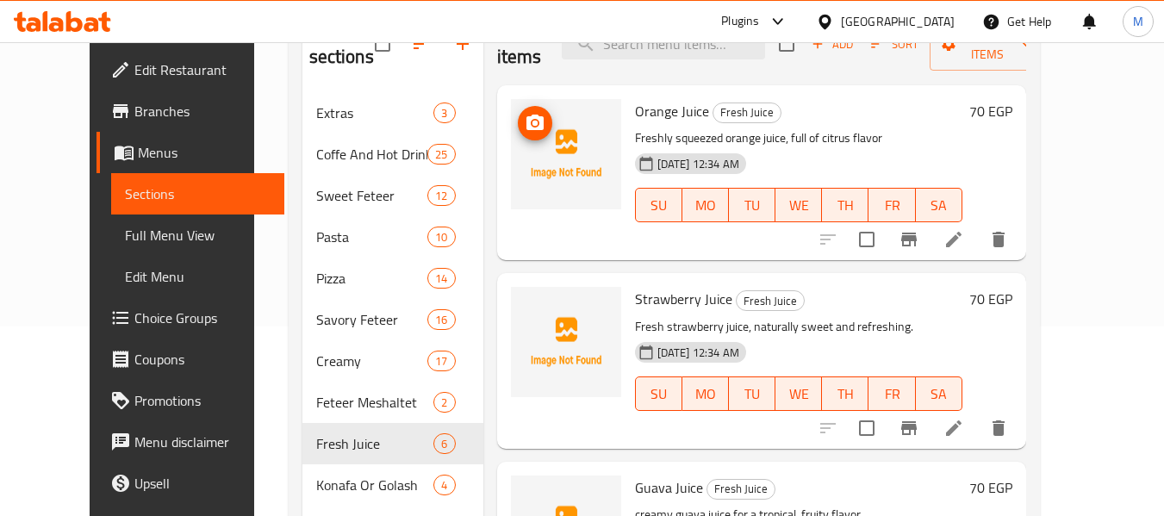
click at [525, 113] on icon "upload picture" at bounding box center [535, 123] width 21 height 21
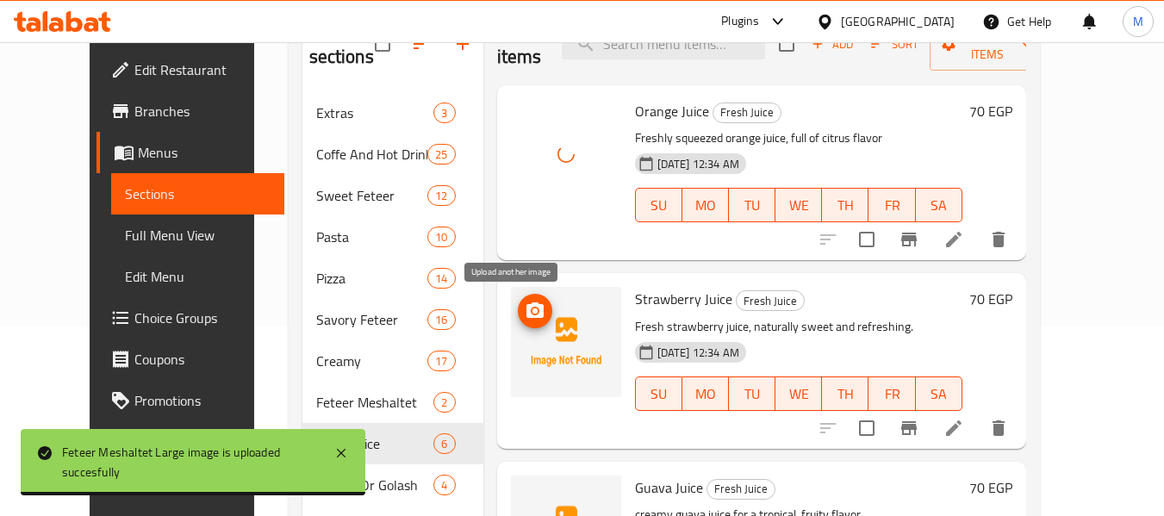
click at [526, 307] on icon "upload picture" at bounding box center [534, 310] width 17 height 16
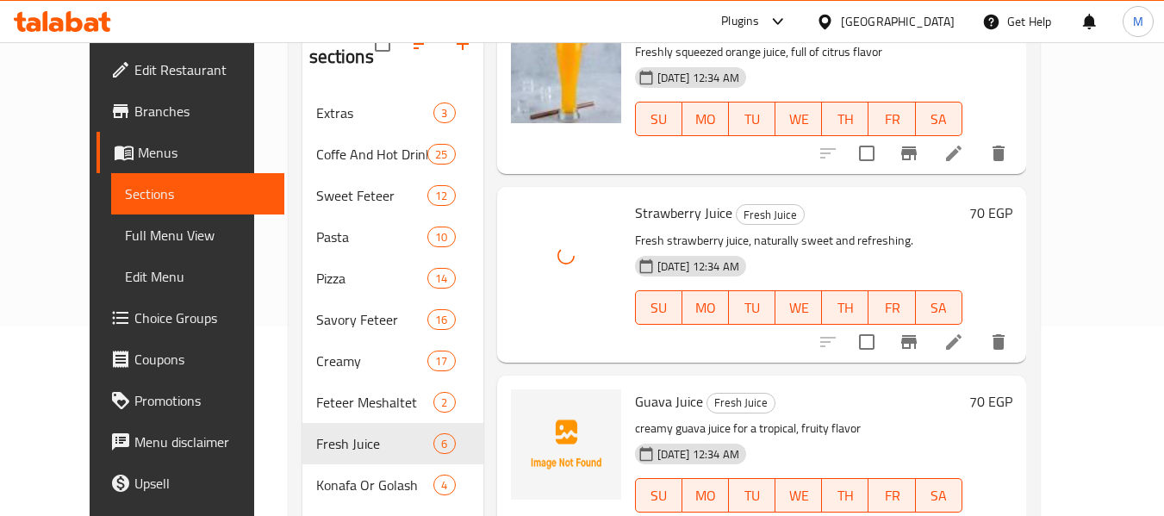
scroll to position [172, 0]
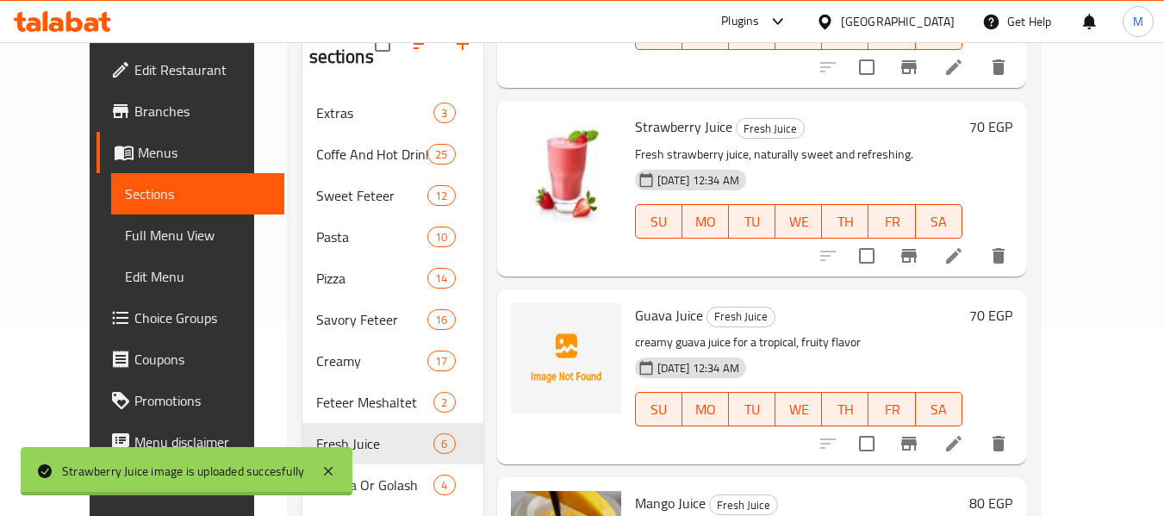
click at [637, 319] on span "Guava Juice" at bounding box center [669, 315] width 68 height 26
click at [638, 319] on span "Guava Juice" at bounding box center [669, 315] width 68 height 26
copy span "Guava"
click at [518, 344] on button "upload picture" at bounding box center [535, 327] width 34 height 34
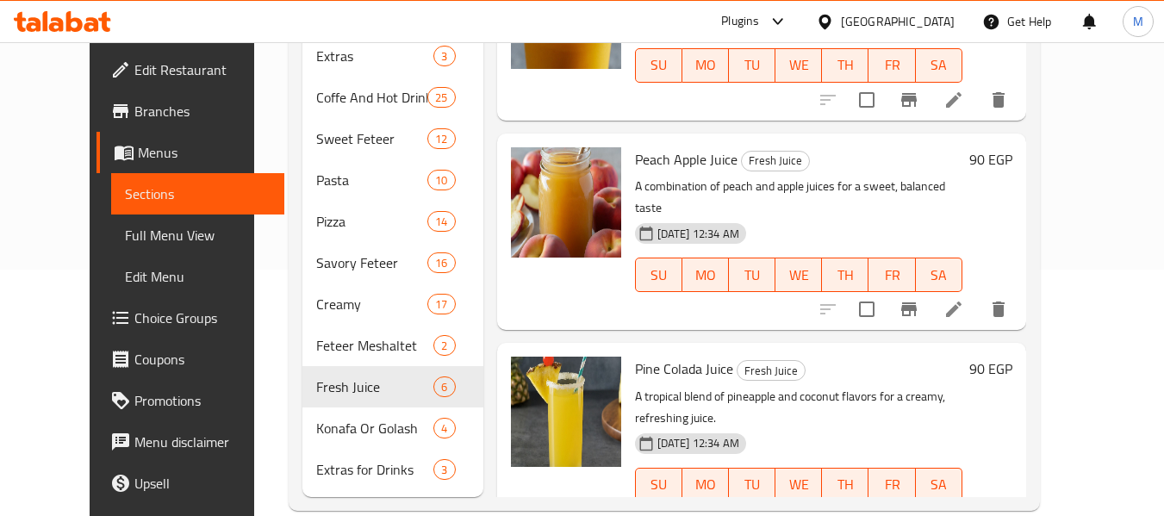
scroll to position [276, 0]
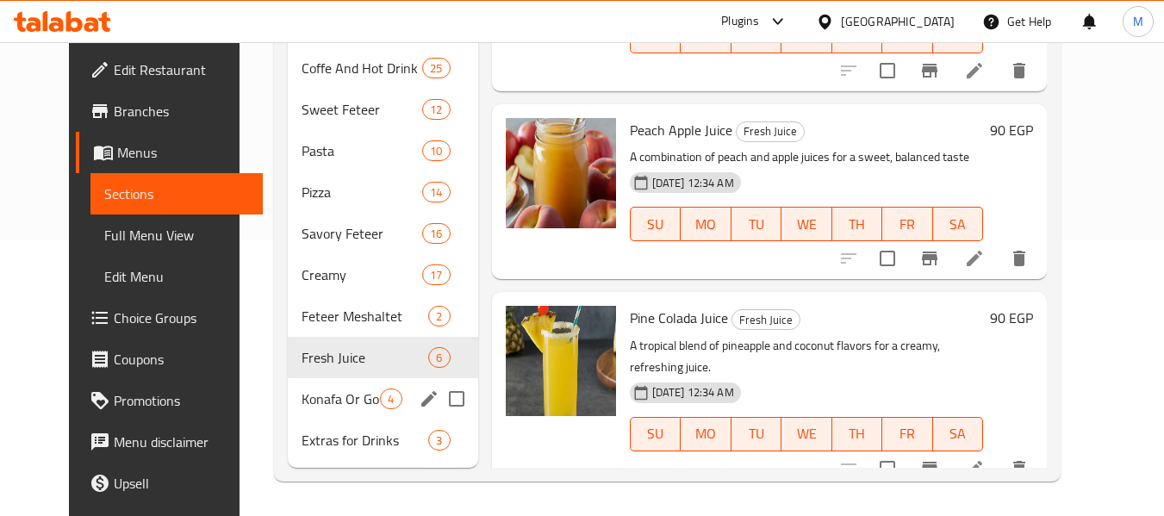
click at [301, 389] on span "Konafa Or Golash" at bounding box center [340, 398] width 78 height 21
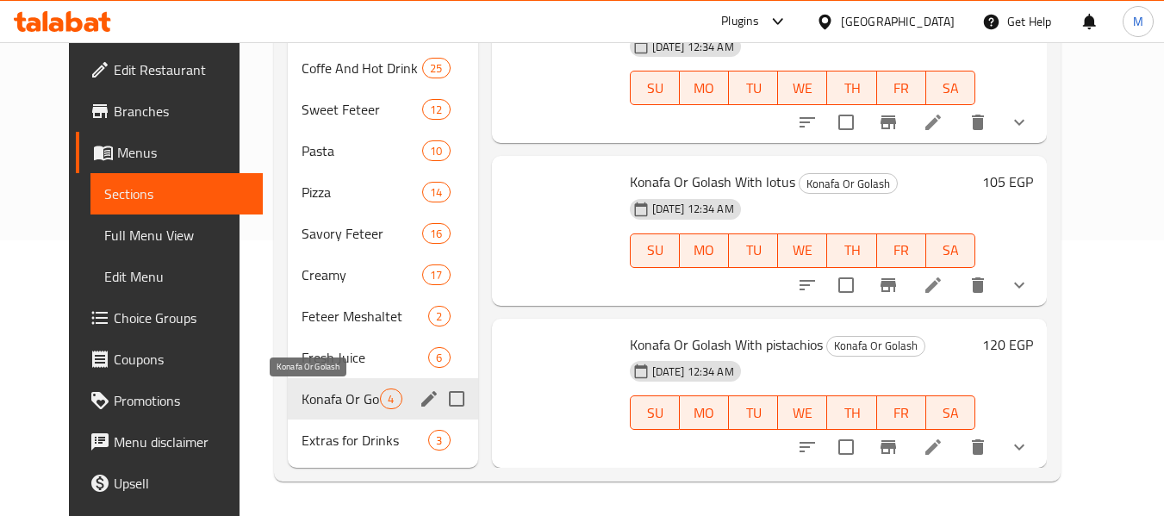
scroll to position [168, 0]
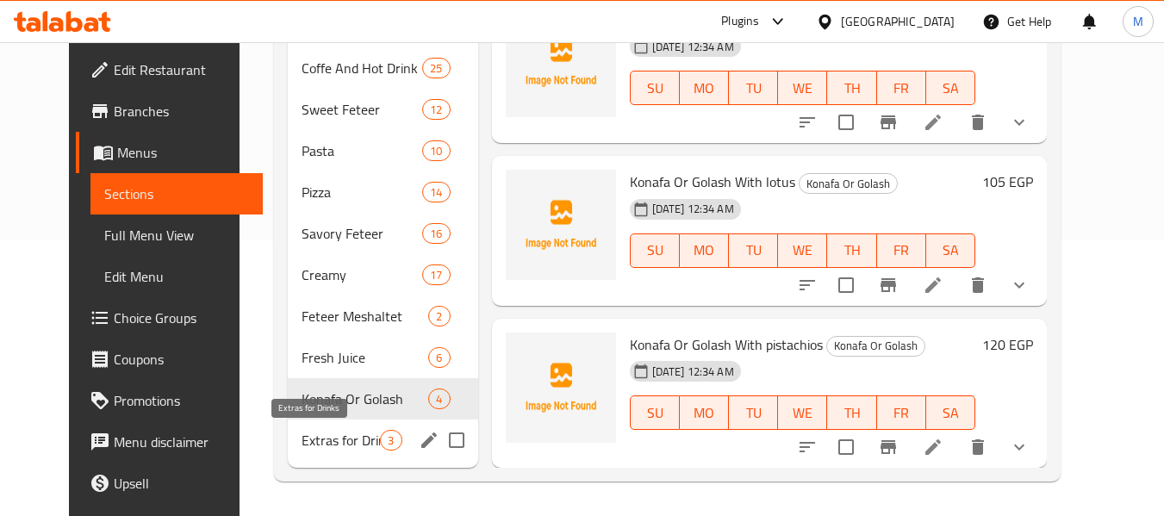
click at [321, 442] on span "Extras for Drinks" at bounding box center [340, 440] width 78 height 21
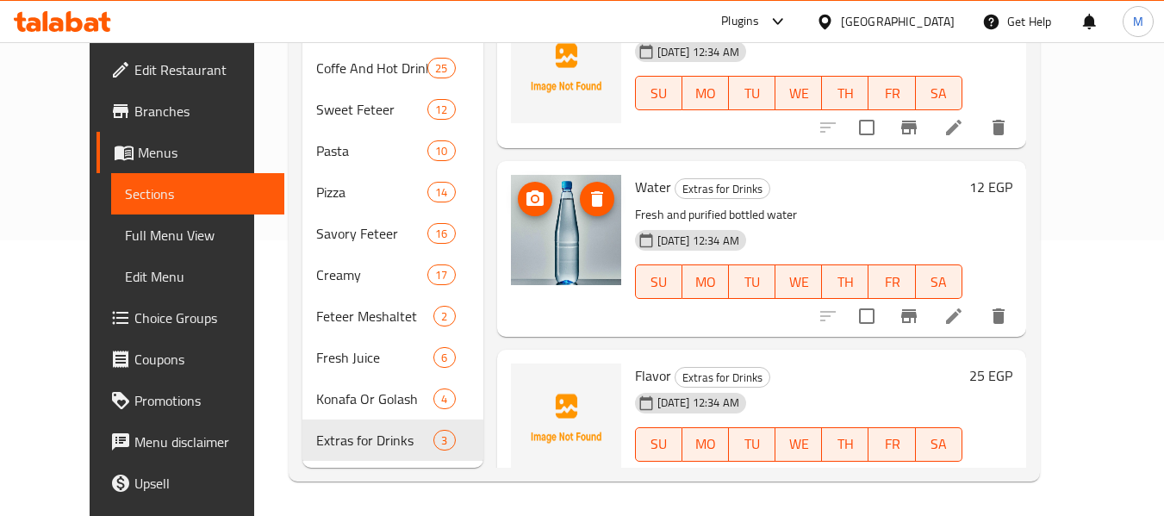
scroll to position [17, 0]
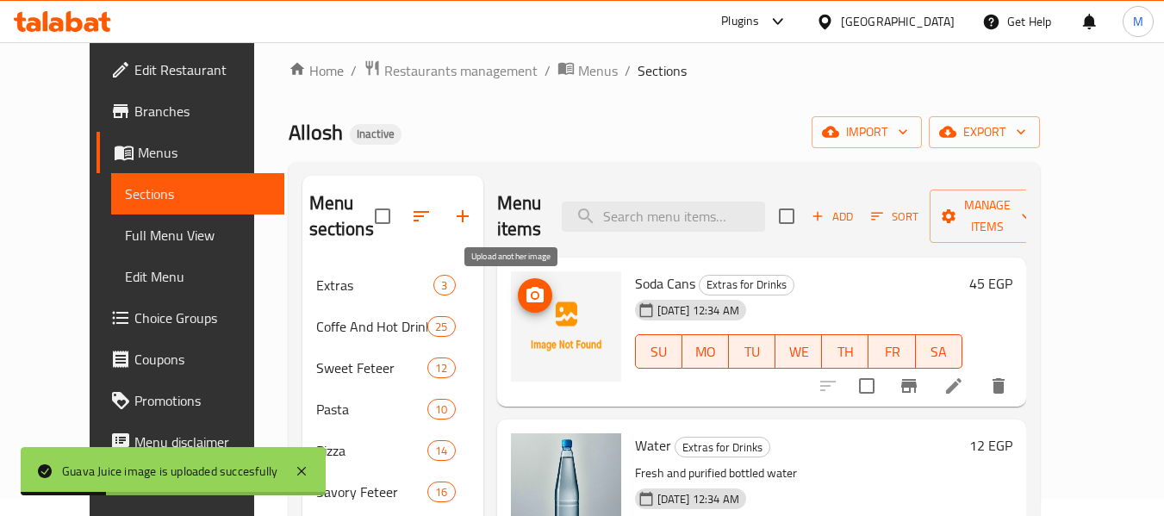
click at [525, 298] on icon "upload picture" at bounding box center [535, 295] width 21 height 21
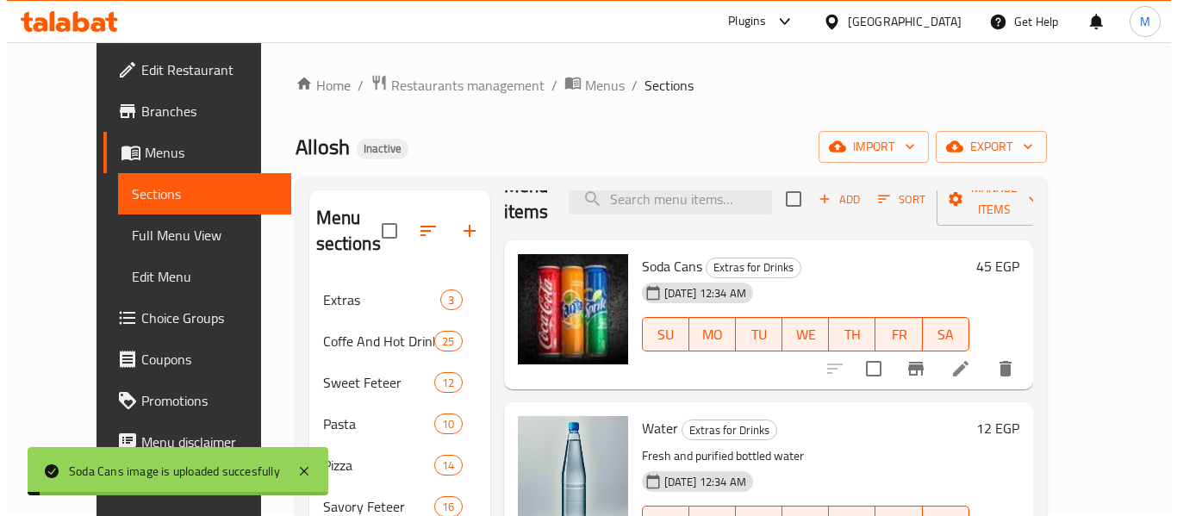
scroll to position [0, 0]
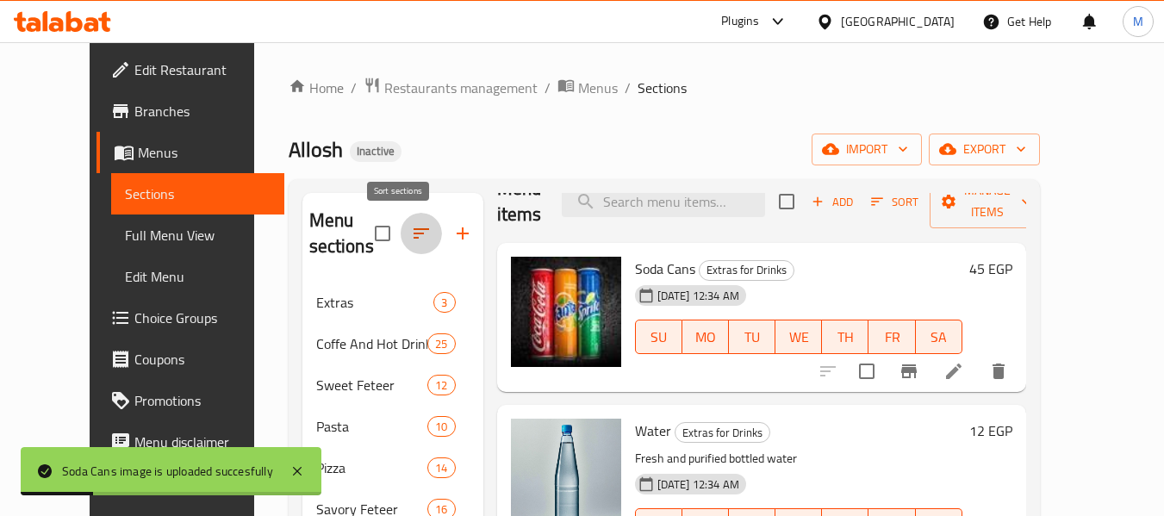
click at [413, 230] on icon "button" at bounding box center [421, 233] width 16 height 10
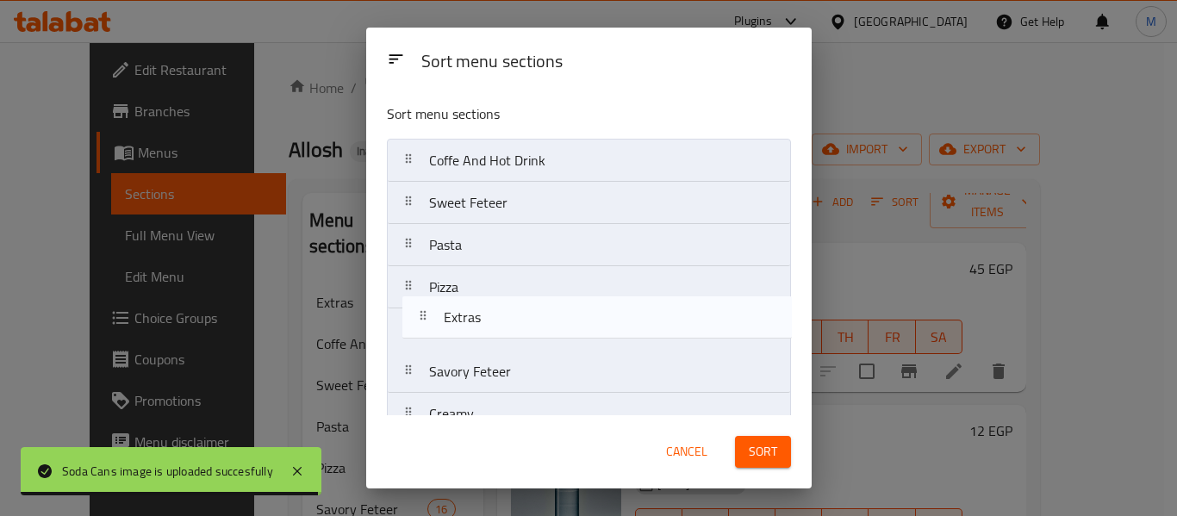
drag, startPoint x: 467, startPoint y: 158, endPoint x: 485, endPoint y: 324, distance: 166.4
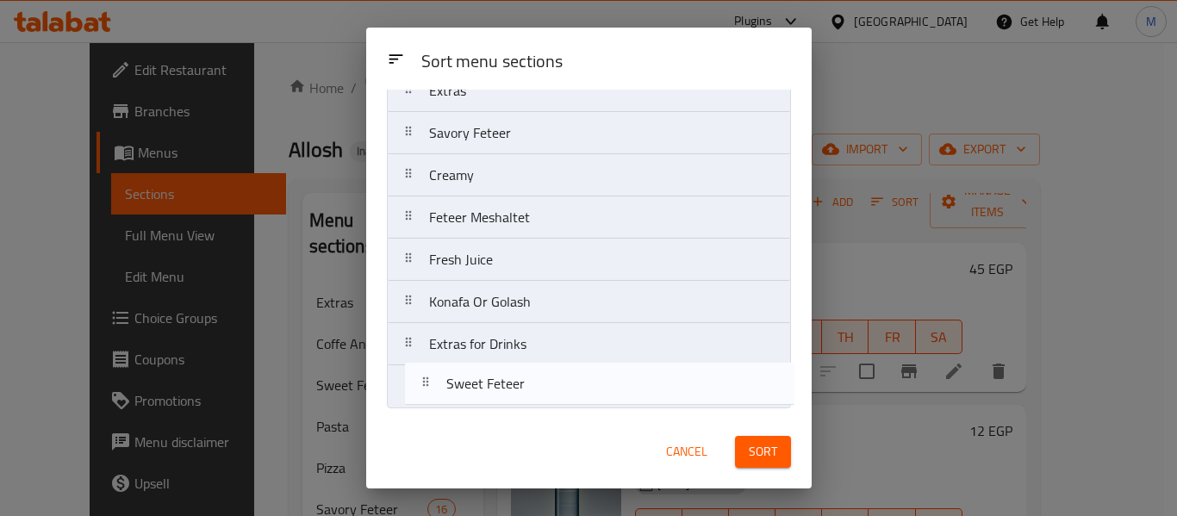
scroll to position [196, 0]
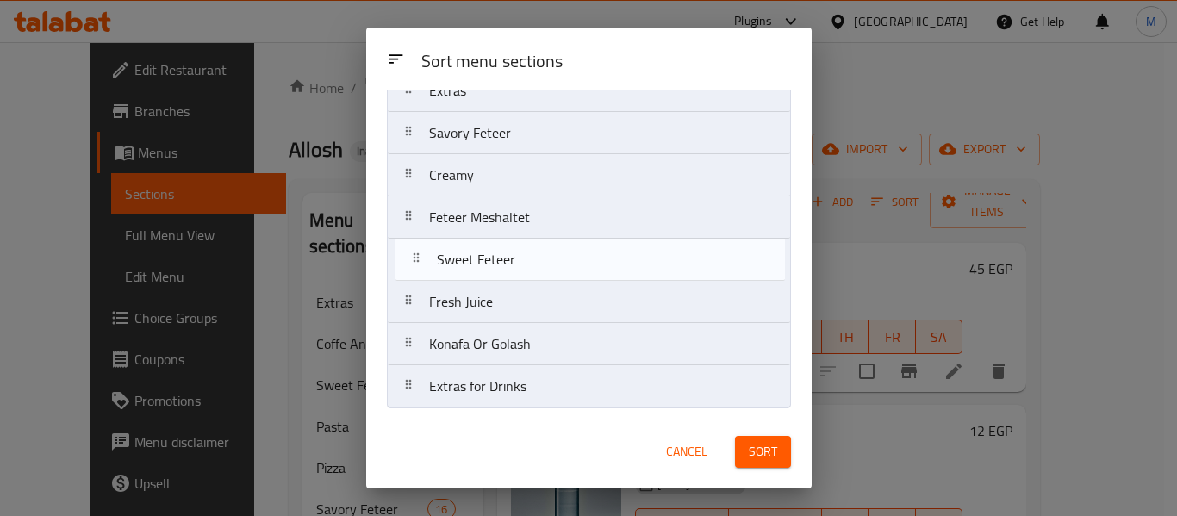
drag, startPoint x: 486, startPoint y: 206, endPoint x: 494, endPoint y: 269, distance: 63.4
click at [494, 269] on nav "Coffe And Hot Drink Sweet Feteer Pasta Pizza Extras Savory Feteer Creamy Feteer…" at bounding box center [589, 175] width 404 height 466
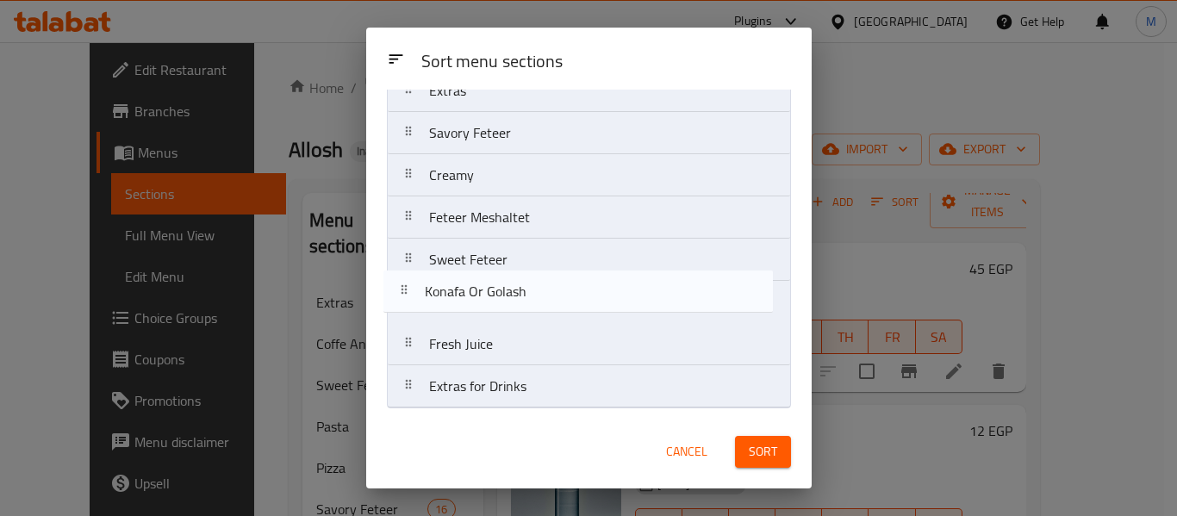
drag, startPoint x: 508, startPoint y: 325, endPoint x: 500, endPoint y: 290, distance: 35.5
click at [501, 291] on nav "Coffe And Hot Drink Pasta Pizza Extras Savory Feteer Creamy Feteer Meshaltet Sw…" at bounding box center [589, 175] width 404 height 466
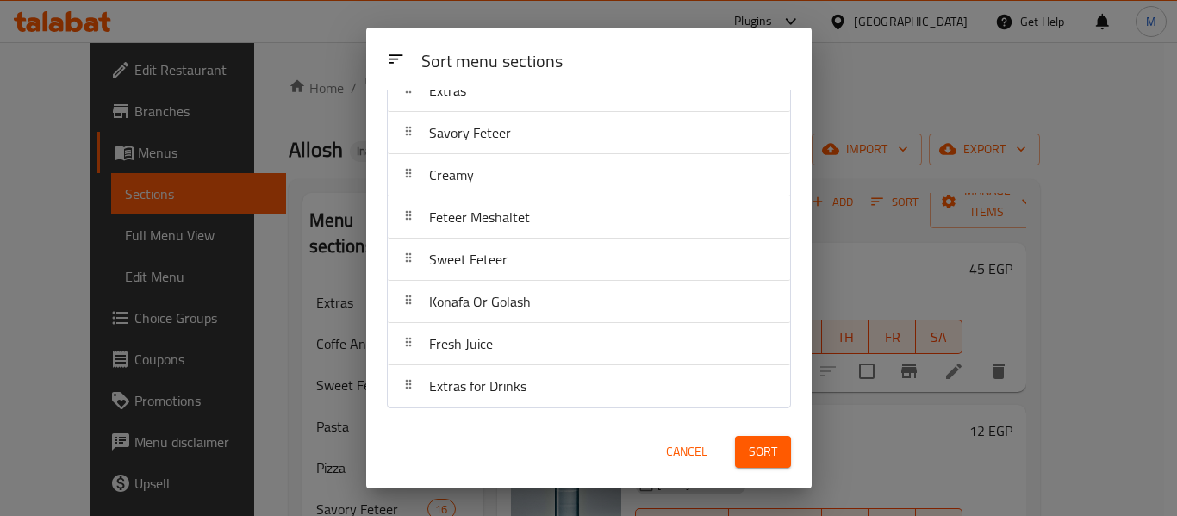
scroll to position [0, 0]
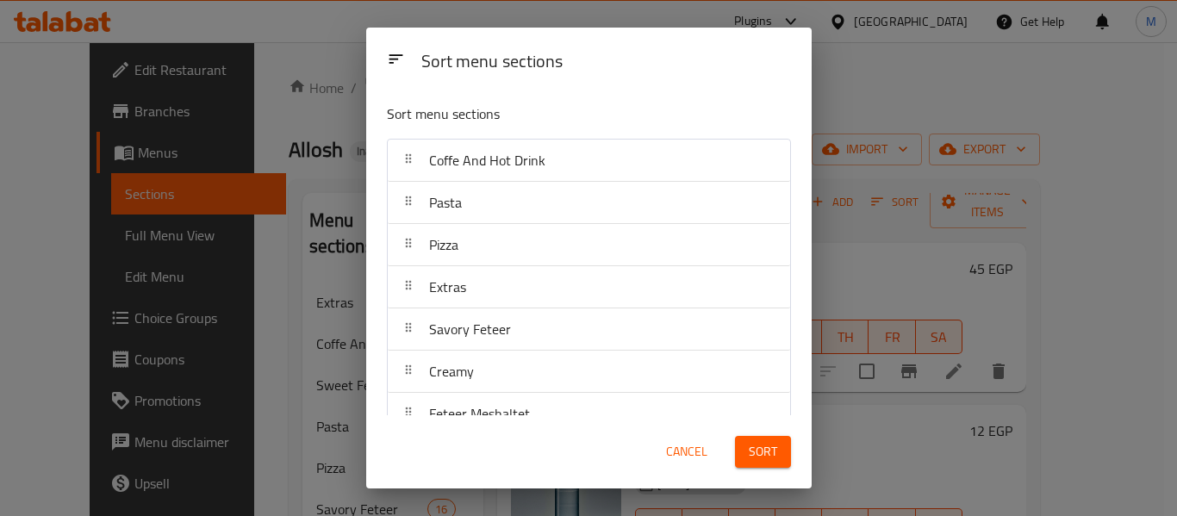
click at [493, 297] on div "Extras" at bounding box center [589, 286] width 388 height 41
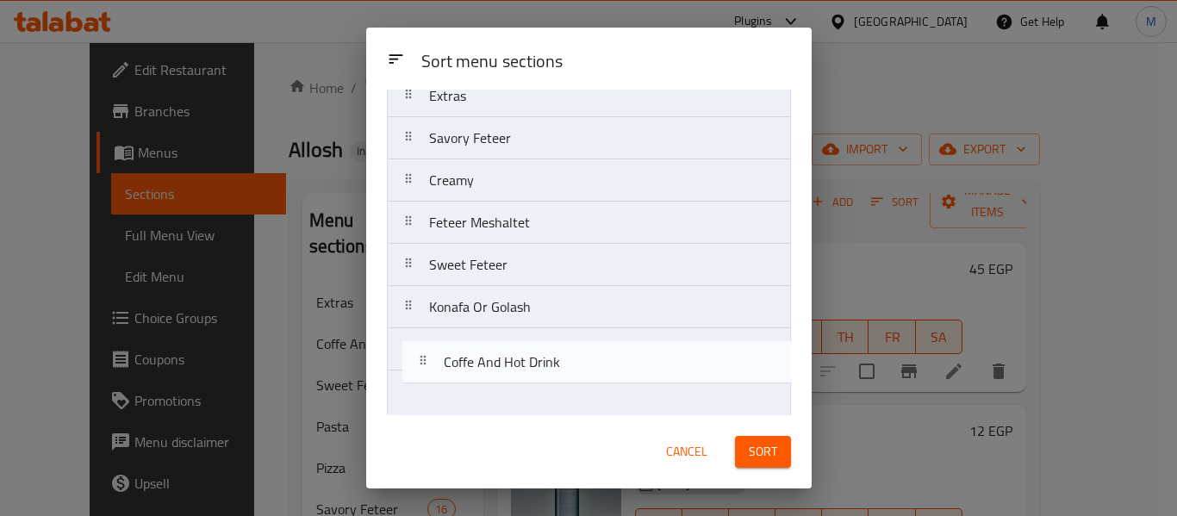
scroll to position [196, 0]
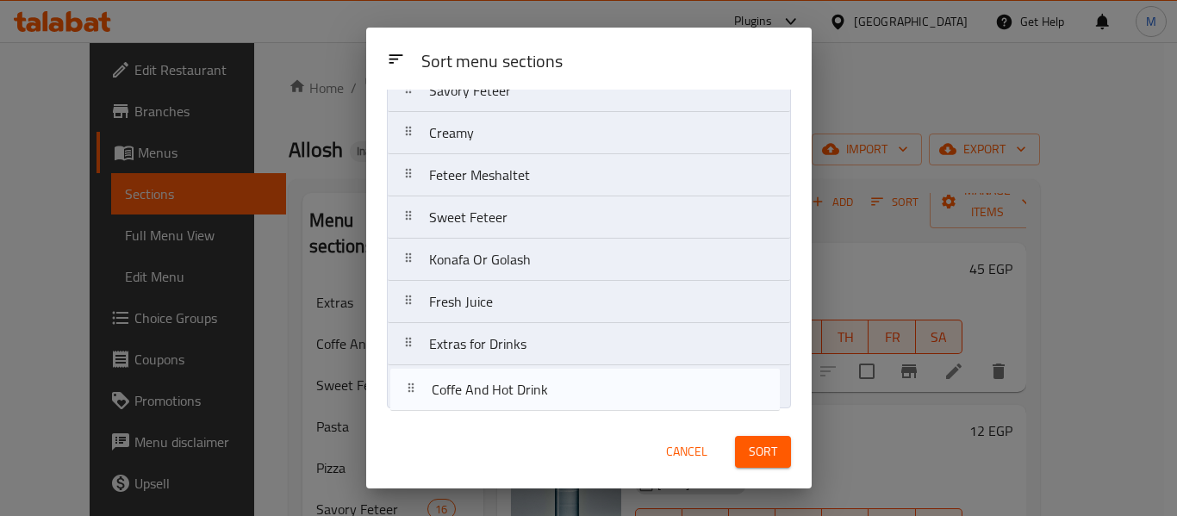
drag, startPoint x: 503, startPoint y: 159, endPoint x: 506, endPoint y: 394, distance: 234.3
click at [506, 394] on nav "Coffe And Hot Drink Pasta Pizza Extras Savory Feteer Creamy Feteer Meshaltet Sw…" at bounding box center [589, 175] width 404 height 466
drag, startPoint x: 505, startPoint y: 373, endPoint x: 512, endPoint y: 387, distance: 15.4
click at [512, 387] on nav "Pasta Pizza Extras Savory Feteer Creamy Feteer Meshaltet Sweet Feteer Konafa Or…" at bounding box center [589, 175] width 404 height 466
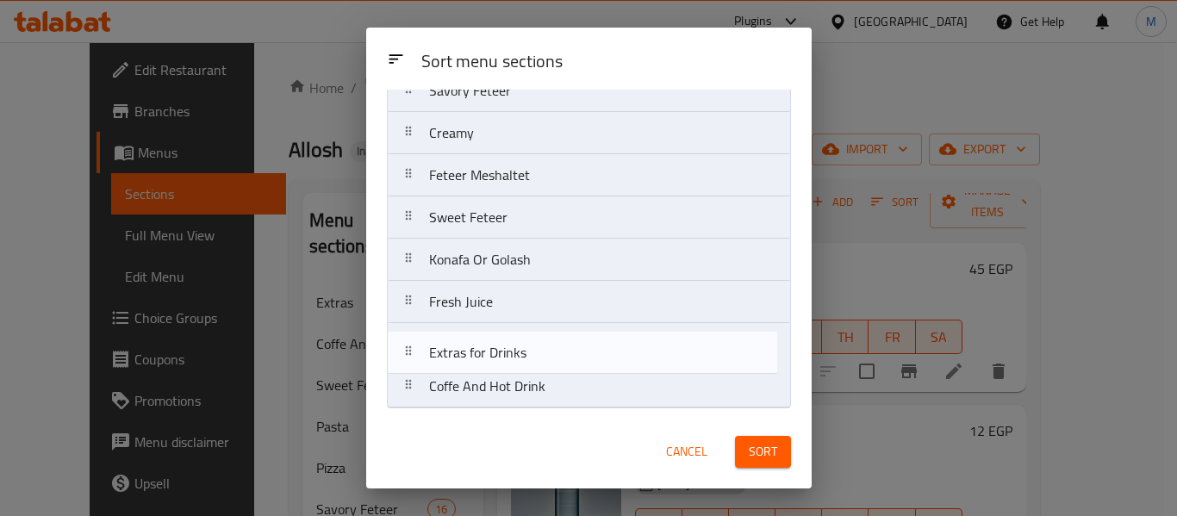
drag, startPoint x: 514, startPoint y: 391, endPoint x: 515, endPoint y: 347, distance: 43.9
click at [515, 347] on nav "Pasta Pizza Extras Savory Feteer Creamy Feteer Meshaltet Sweet Feteer Konafa Or…" at bounding box center [589, 175] width 404 height 466
drag, startPoint x: 501, startPoint y: 321, endPoint x: 511, endPoint y: 347, distance: 27.5
click at [511, 347] on nav "Pasta Pizza Extras Savory Feteer Creamy Feteer Meshaltet Sweet Feteer Konafa Or…" at bounding box center [589, 175] width 404 height 466
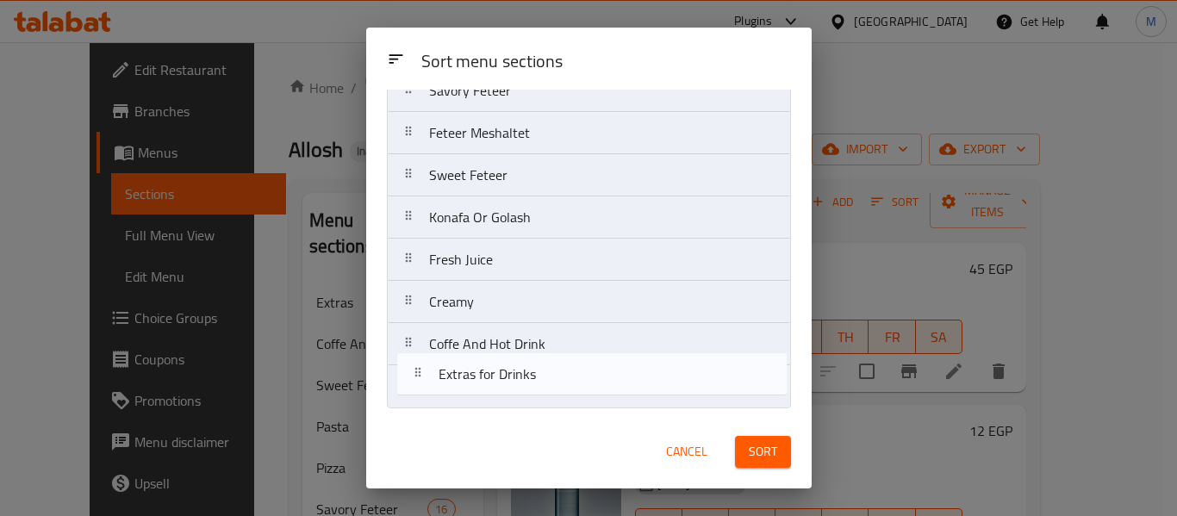
click at [522, 370] on nav "Pasta Pizza Extras Savory Feteer Feteer Meshaltet Sweet Feteer Konafa Or [PERSO…" at bounding box center [589, 175] width 404 height 466
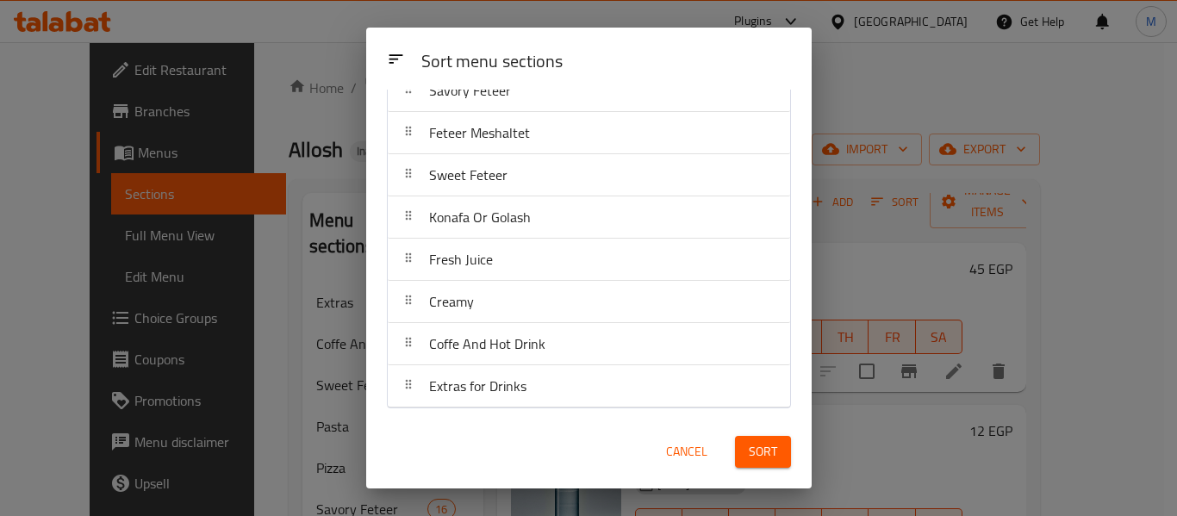
click at [795, 463] on div "Sort" at bounding box center [762, 452] width 77 height 53
click at [742, 445] on button "Sort" at bounding box center [763, 452] width 56 height 32
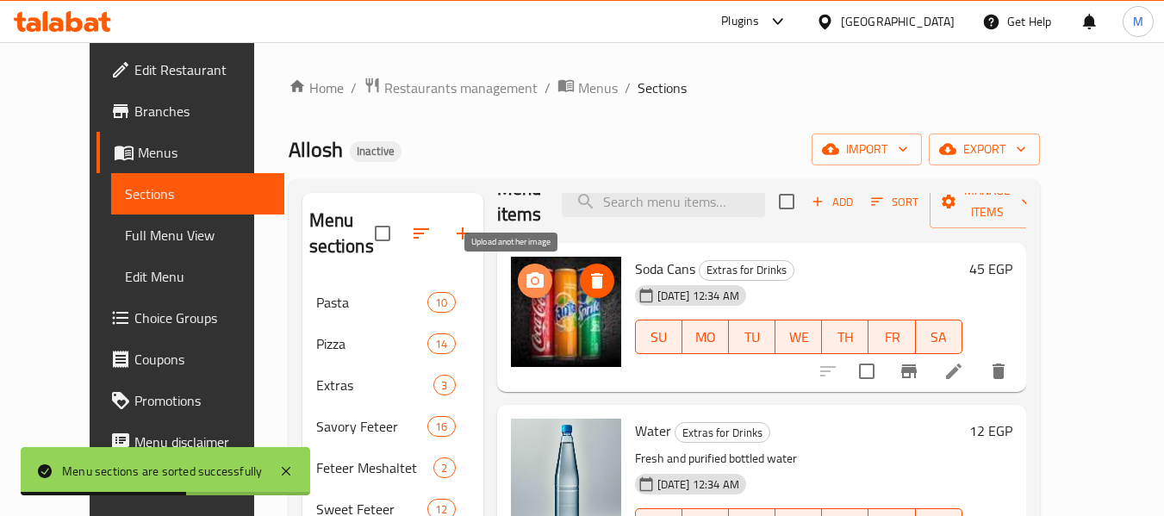
click at [526, 287] on icon "upload picture" at bounding box center [534, 280] width 17 height 16
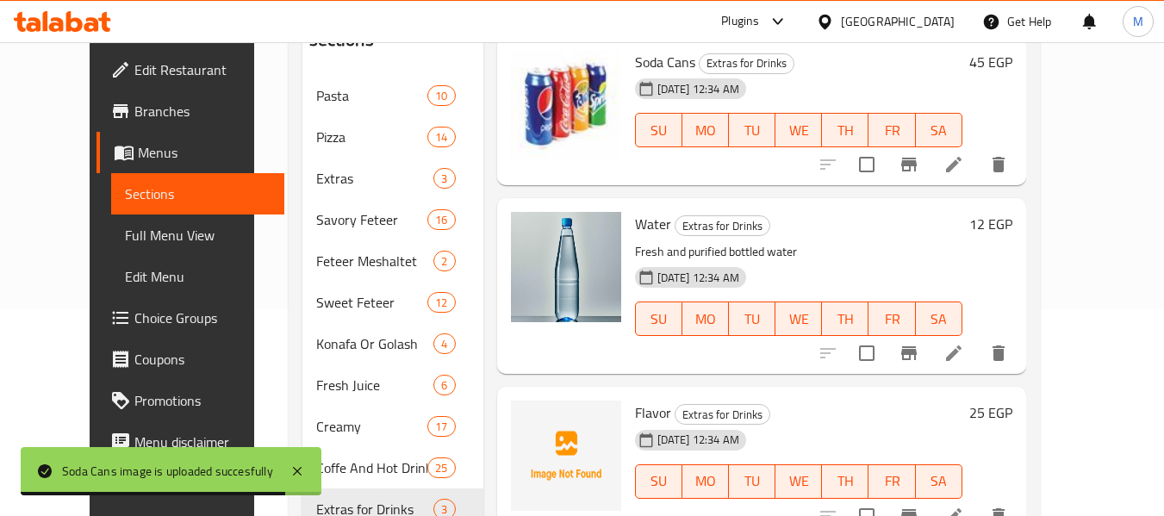
scroll to position [276, 0]
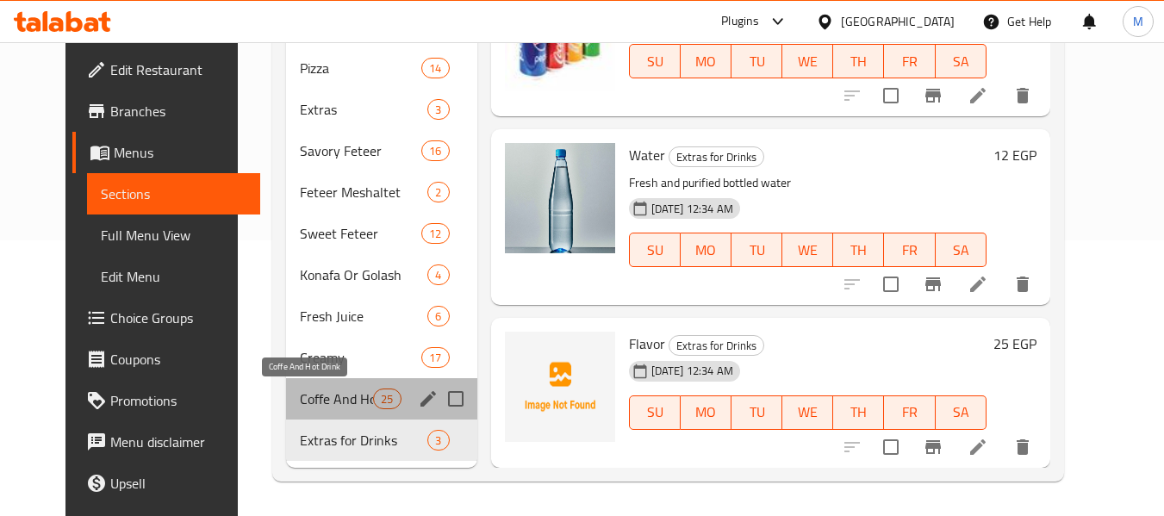
click at [340, 404] on span "Coffe And Hot Drink" at bounding box center [336, 398] width 73 height 21
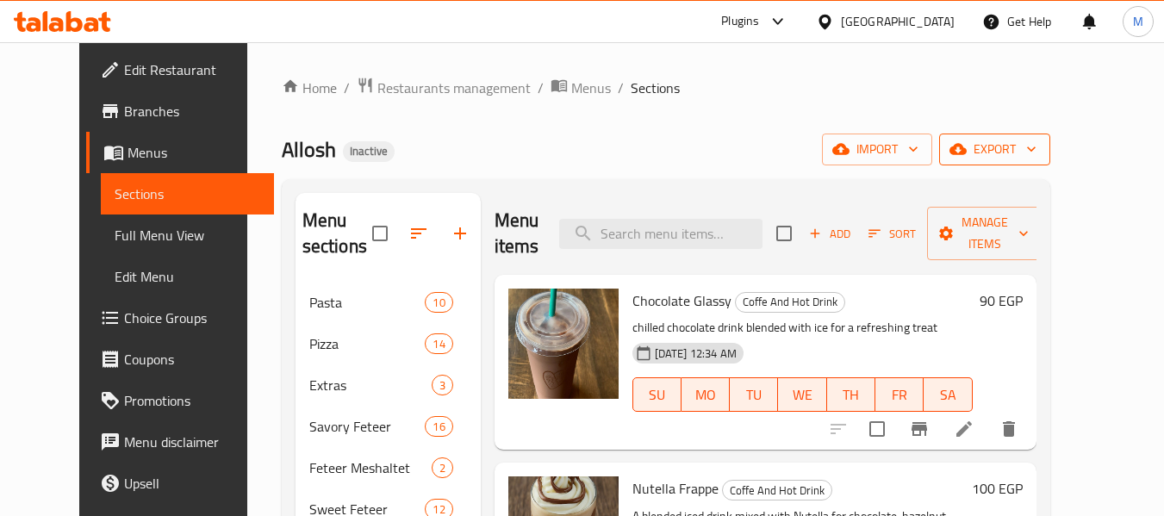
click at [1036, 144] on span "export" at bounding box center [995, 150] width 84 height 22
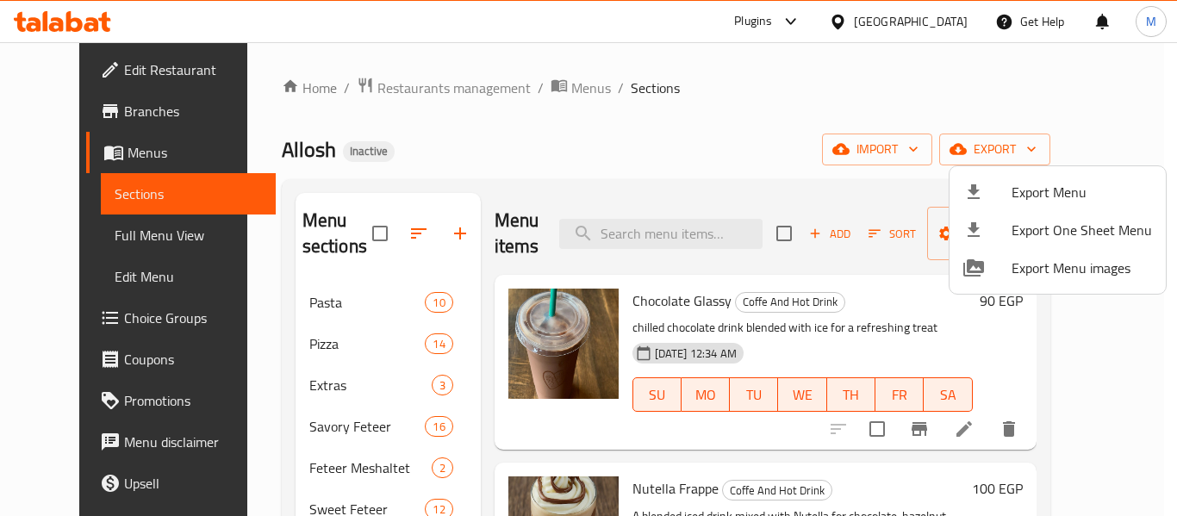
click at [1021, 190] on span "Export Menu" at bounding box center [1081, 192] width 140 height 21
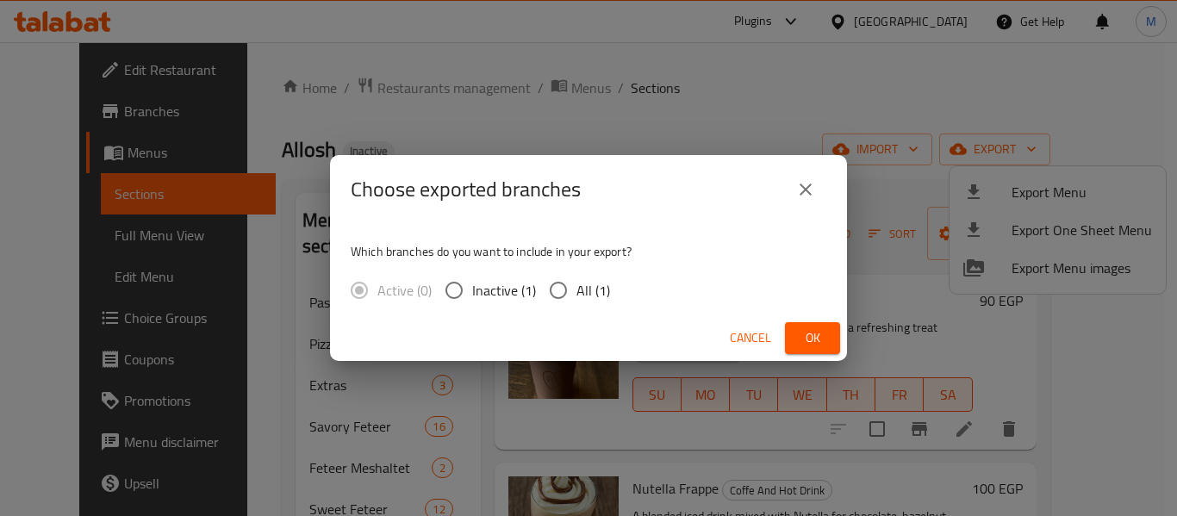
click at [568, 294] on input "All (1)" at bounding box center [558, 290] width 36 height 36
radio input "true"
click at [806, 325] on button "Ok" at bounding box center [812, 338] width 55 height 32
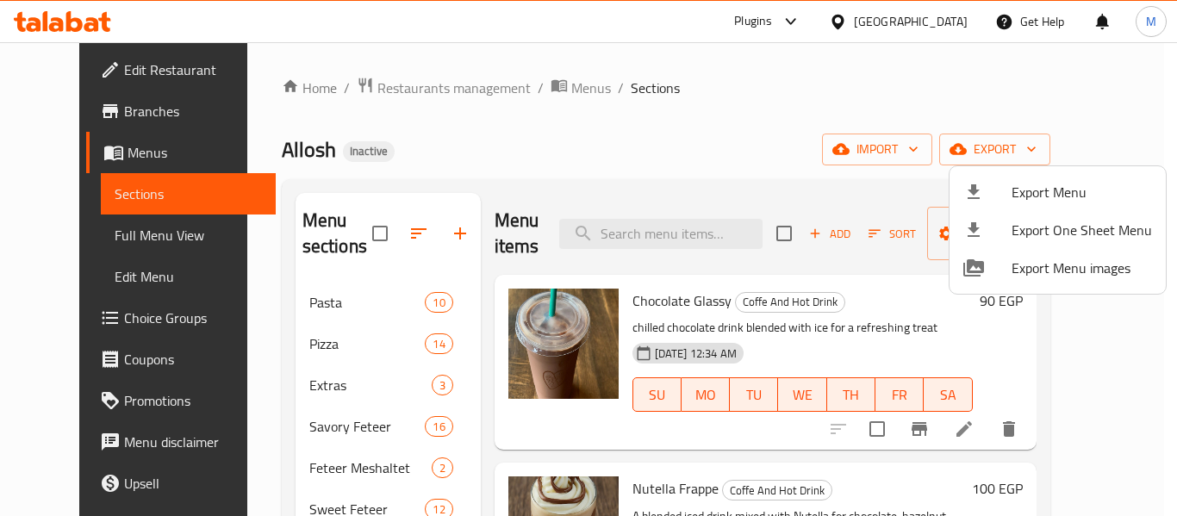
click at [672, 237] on div at bounding box center [588, 258] width 1177 height 516
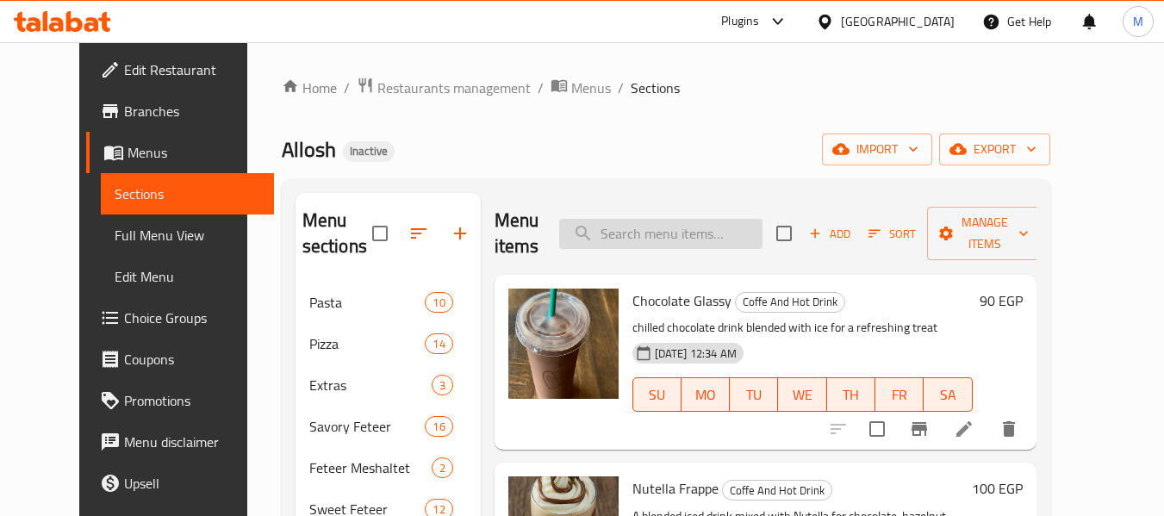
click at [673, 231] on input "search" at bounding box center [660, 234] width 203 height 30
paste input "Macchiato"
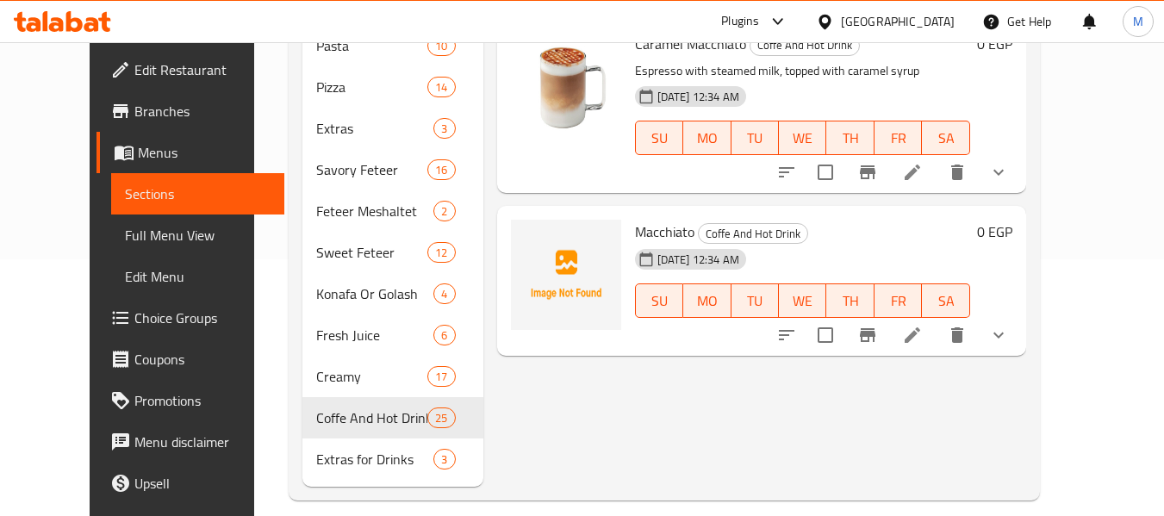
scroll to position [276, 0]
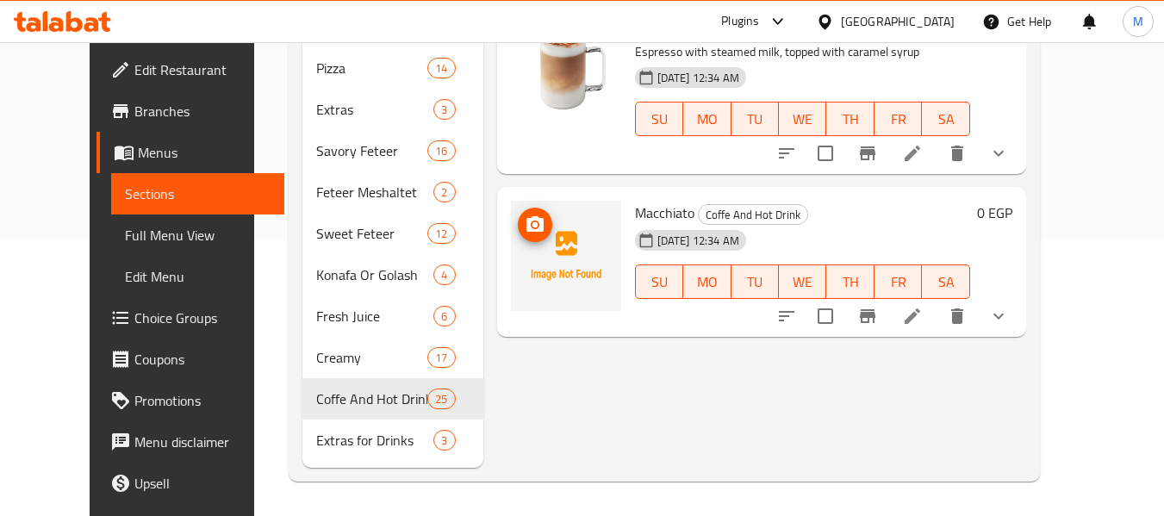
click at [526, 216] on icon "upload picture" at bounding box center [534, 224] width 17 height 16
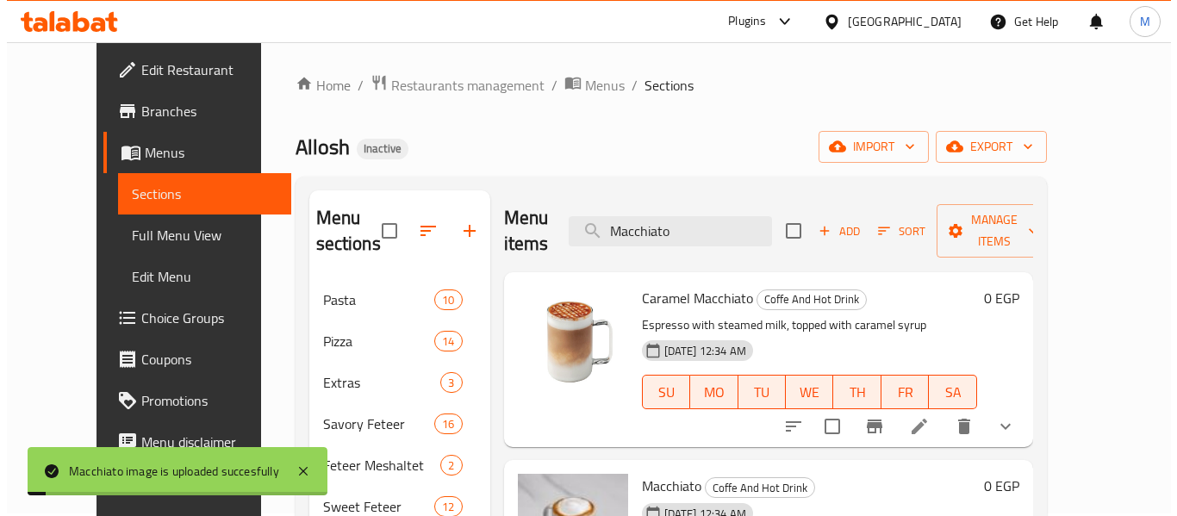
scroll to position [0, 0]
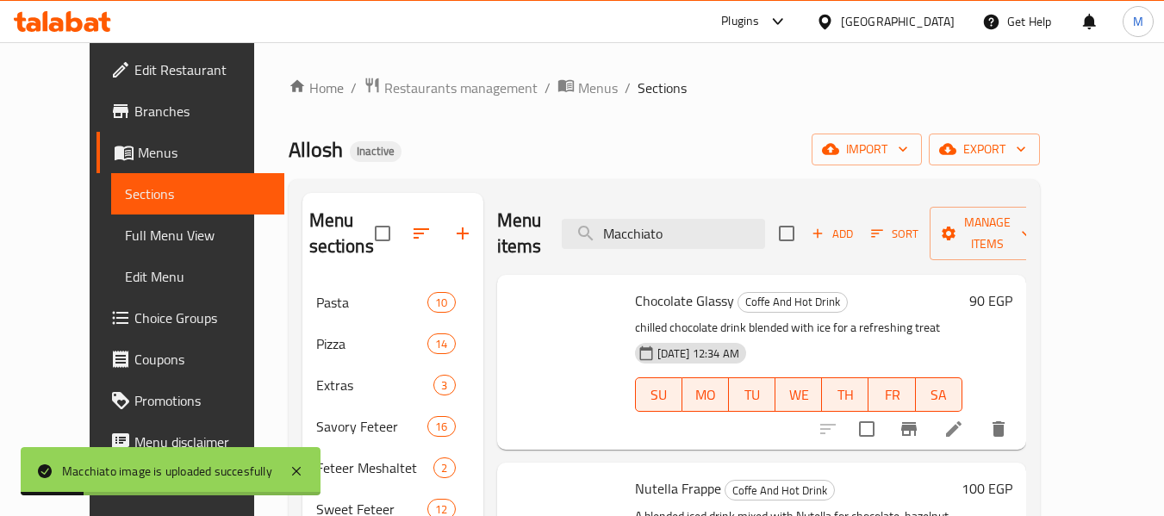
drag, startPoint x: 711, startPoint y: 203, endPoint x: 598, endPoint y: 176, distance: 116.2
click at [598, 176] on div "Home / Restaurants management / Menus / Sections Allosh Inactive import export …" at bounding box center [664, 417] width 751 height 680
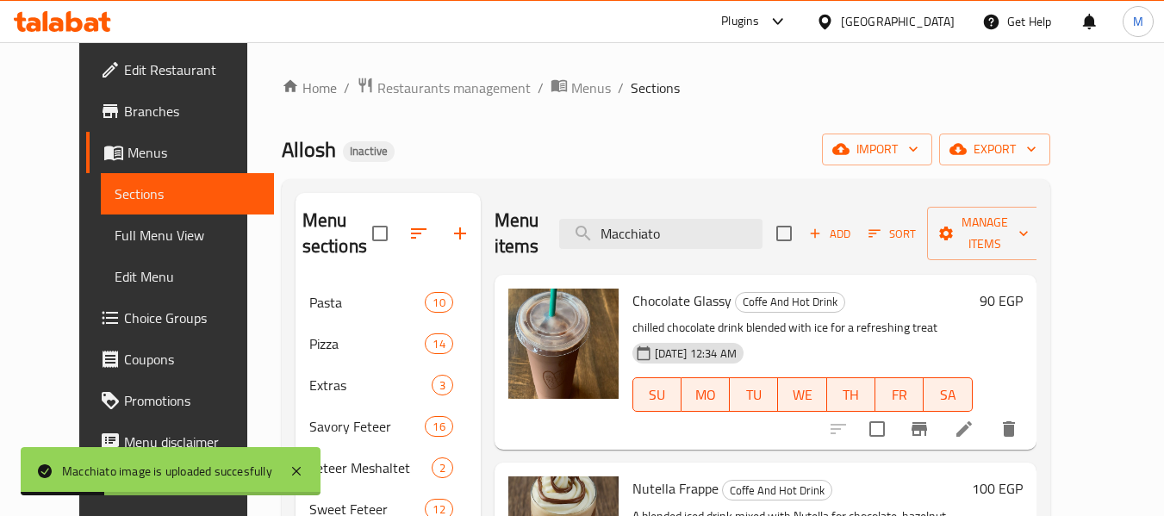
drag, startPoint x: 712, startPoint y: 235, endPoint x: 530, endPoint y: 191, distance: 187.8
click at [530, 191] on div "Menu sections Pasta 10 Pizza 14 Extras 3 Savory Feteer 16 Feteer Meshaltet 2 Sw…" at bounding box center [666, 468] width 768 height 578
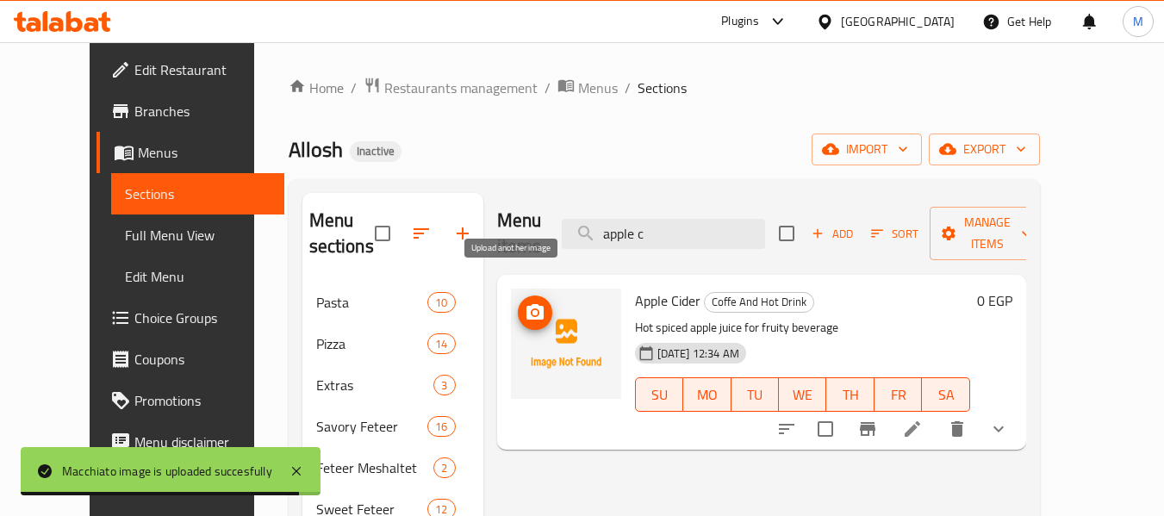
click at [525, 302] on icon "upload picture" at bounding box center [535, 312] width 21 height 21
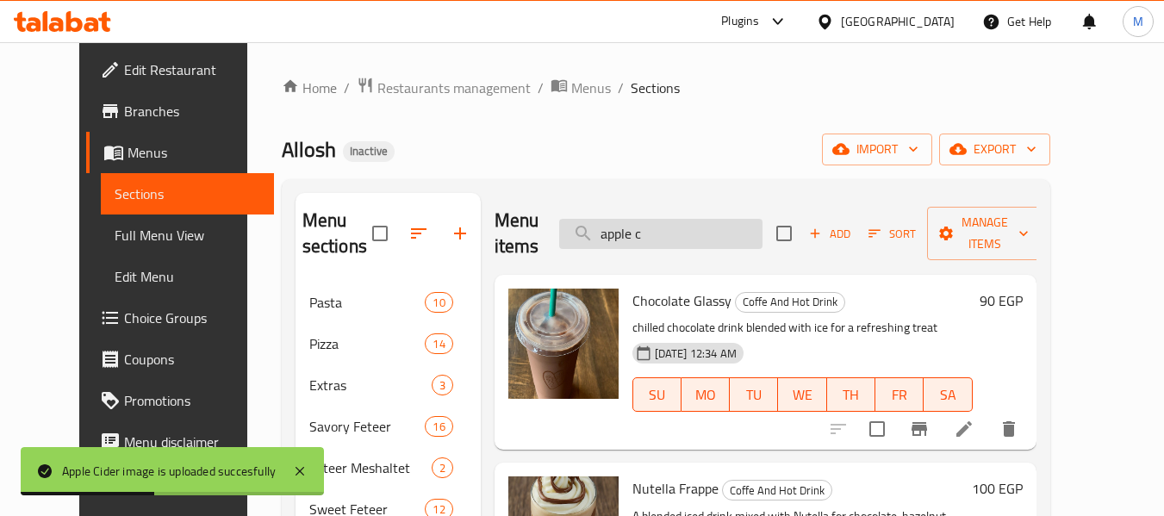
click at [686, 221] on input "apple c" at bounding box center [660, 234] width 203 height 30
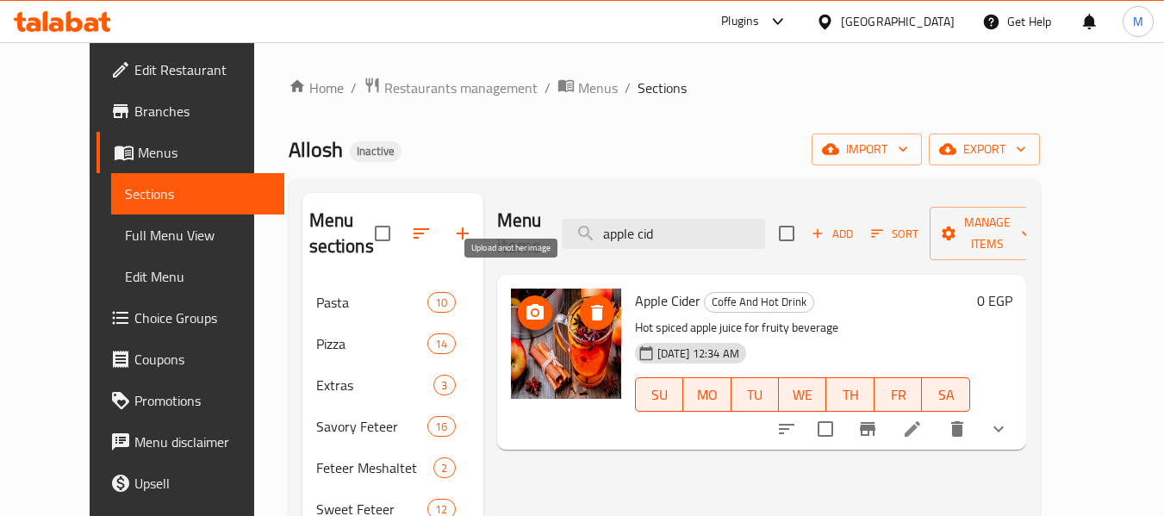
type input "apple cid"
click at [525, 302] on icon "upload picture" at bounding box center [535, 312] width 21 height 21
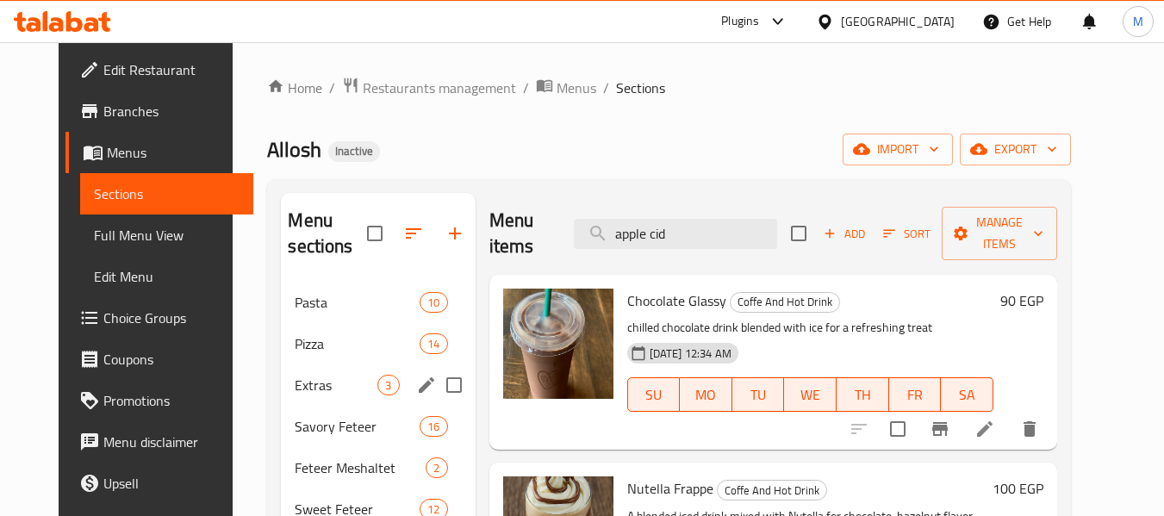
click at [340, 404] on div "Extras 3" at bounding box center [378, 384] width 194 height 41
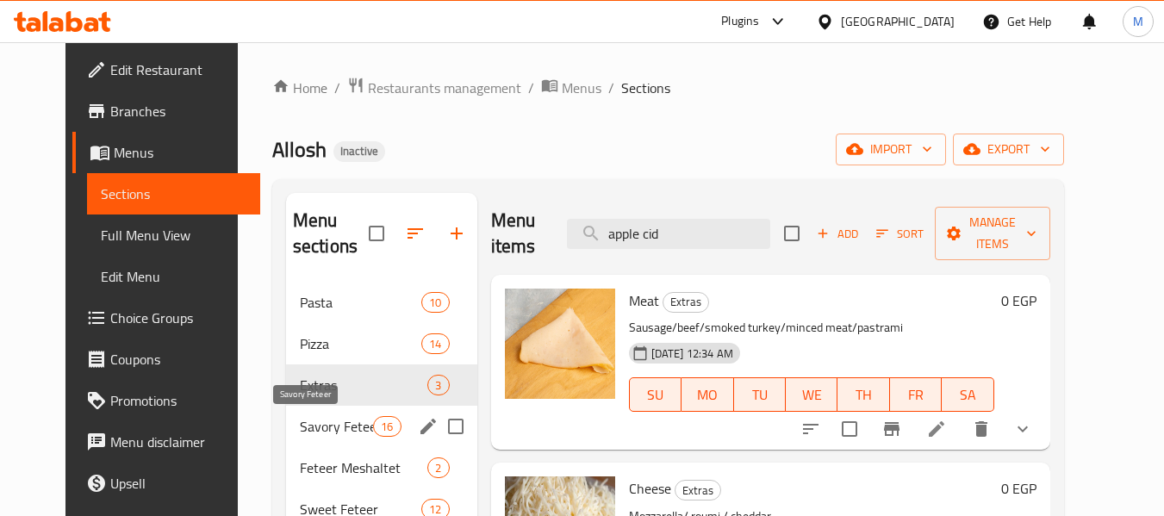
click at [334, 425] on span "Savory Feteer" at bounding box center [336, 426] width 73 height 21
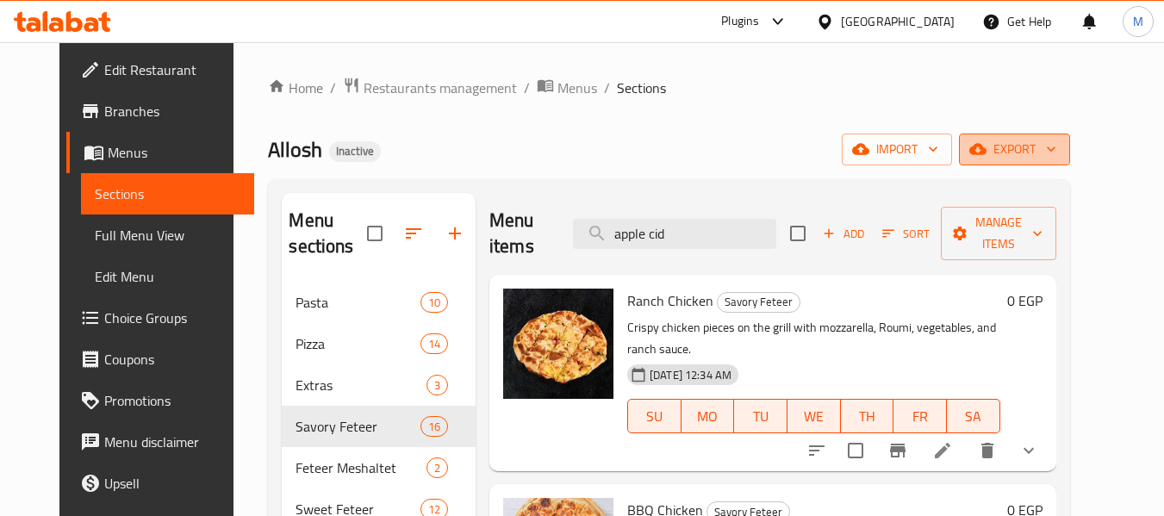
click at [1059, 153] on icon "button" at bounding box center [1050, 148] width 17 height 17
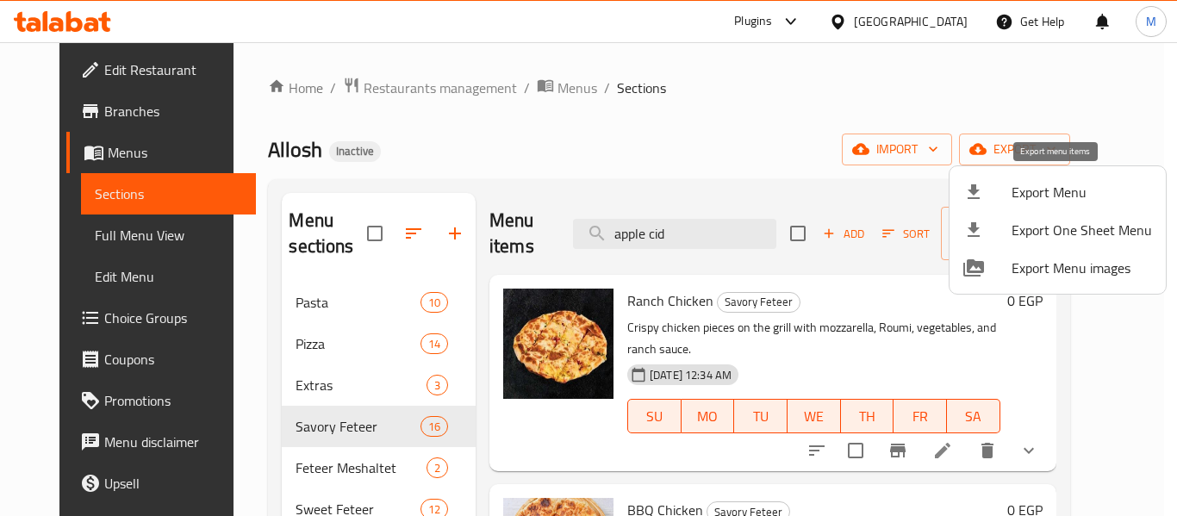
click at [1058, 189] on span "Export Menu" at bounding box center [1081, 192] width 140 height 21
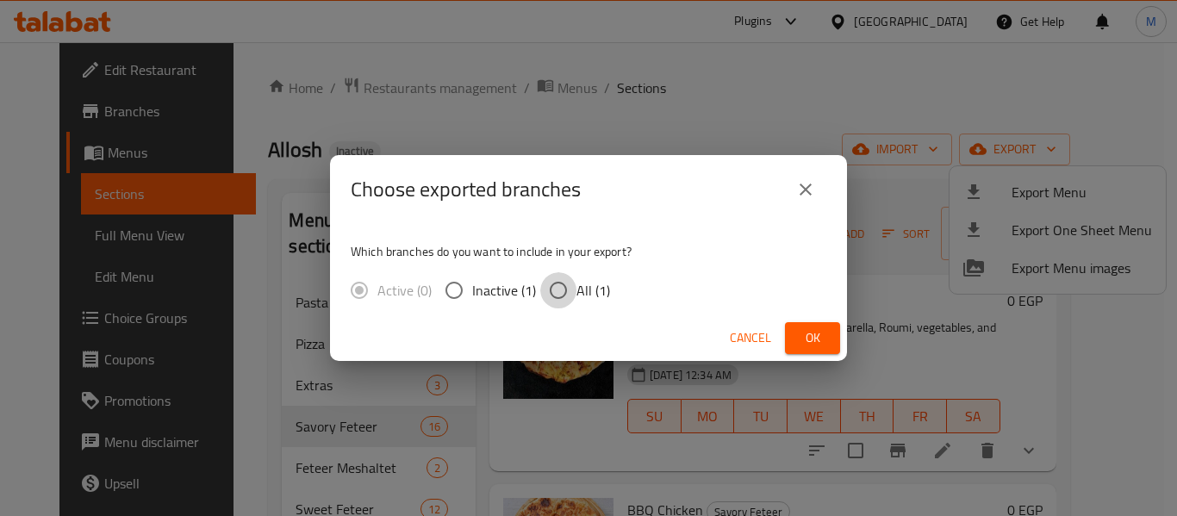
click at [567, 289] on input "All (1)" at bounding box center [558, 290] width 36 height 36
radio input "true"
click at [805, 339] on span "Ok" at bounding box center [812, 338] width 28 height 22
